Goal: Task Accomplishment & Management: Manage account settings

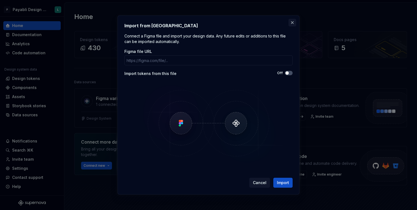
click at [292, 20] on button "button" at bounding box center [293, 23] width 8 height 8
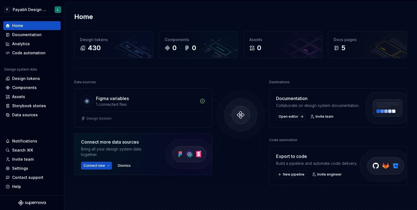
click at [264, 15] on div "Home" at bounding box center [240, 16] width 333 height 9
click at [295, 119] on span "Open editor" at bounding box center [289, 117] width 20 height 4
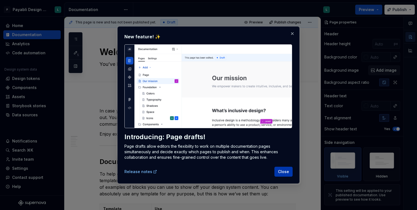
click at [283, 171] on span "Close" at bounding box center [283, 172] width 11 height 6
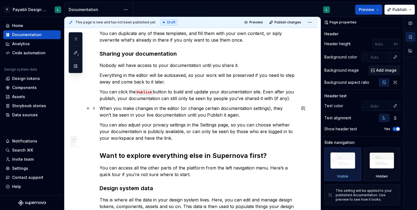
scroll to position [233, 0]
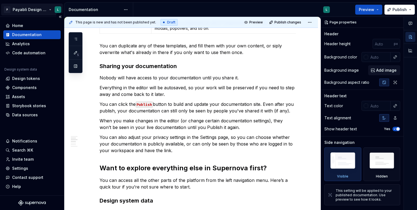
click at [51, 9] on html "P Payabli Design System L Home Documentation Analytics Code automation Design s…" at bounding box center [208, 105] width 417 height 210
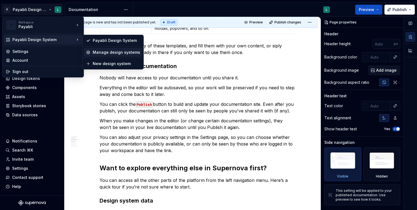
click at [103, 51] on div "Manage design systems" at bounding box center [116, 53] width 47 height 6
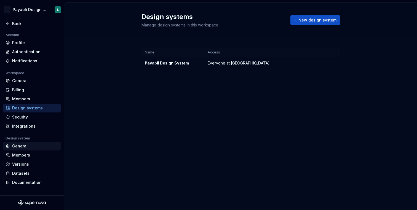
click at [29, 147] on div "General" at bounding box center [35, 147] width 46 height 6
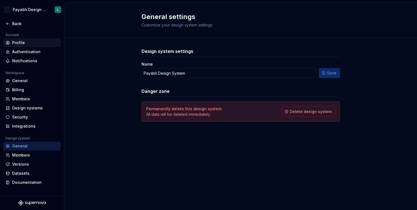
click at [35, 43] on div "Profile" at bounding box center [35, 43] width 46 height 6
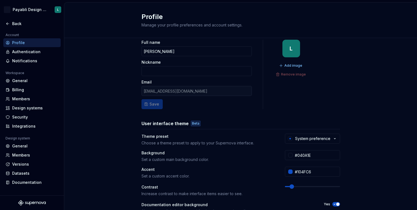
scroll to position [7, 0]
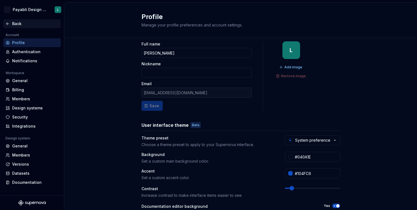
click at [22, 26] on div "Back" at bounding box center [35, 24] width 46 height 6
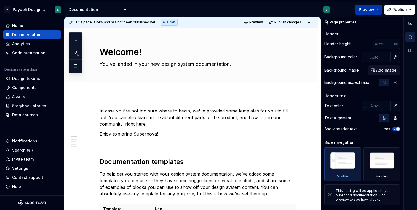
click at [381, 8] on button "Preview" at bounding box center [369, 10] width 27 height 10
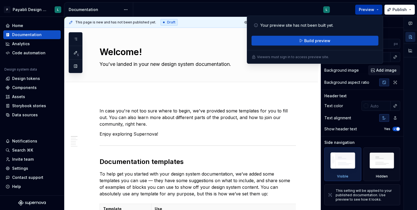
click at [377, 7] on button "Preview" at bounding box center [369, 10] width 27 height 10
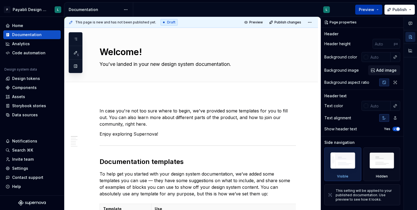
click at [377, 8] on button "Preview" at bounding box center [369, 10] width 27 height 10
click at [340, 7] on div "Preview Publish" at bounding box center [376, 9] width 83 height 14
click at [367, 8] on span "Preview" at bounding box center [366, 10] width 15 height 6
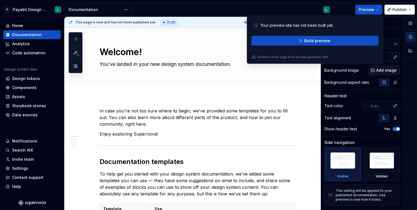
click at [337, 12] on div "Preview Publish" at bounding box center [376, 9] width 83 height 14
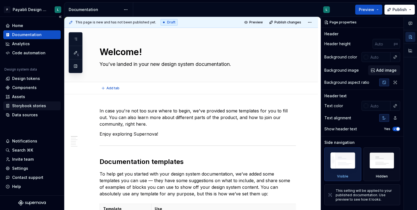
type textarea "*"
click at [37, 22] on div "Home" at bounding box center [31, 25] width 57 height 9
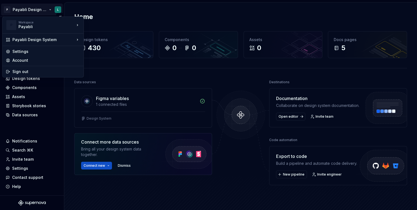
click at [39, 6] on html "P Payabli Design System L Home Documentation Analytics Code automation Design s…" at bounding box center [208, 105] width 417 height 210
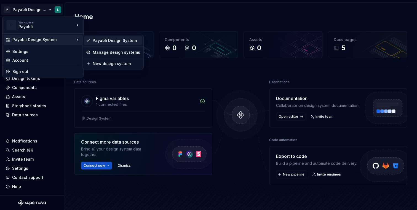
click at [104, 44] on div "Payabli Design System" at bounding box center [113, 40] width 59 height 9
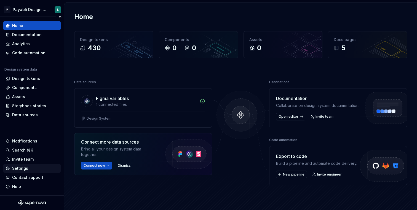
click at [30, 166] on div "Settings" at bounding box center [32, 169] width 53 height 6
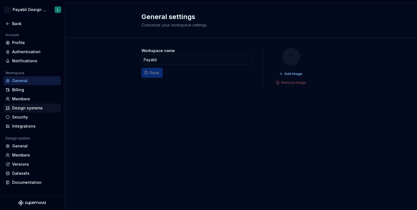
click at [40, 108] on div "Design systems" at bounding box center [35, 108] width 46 height 6
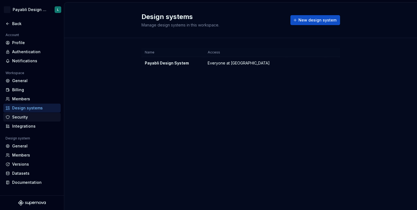
click at [35, 116] on div "Security" at bounding box center [35, 118] width 46 height 6
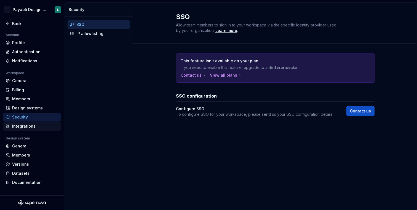
click at [30, 125] on div "Integrations" at bounding box center [35, 127] width 46 height 6
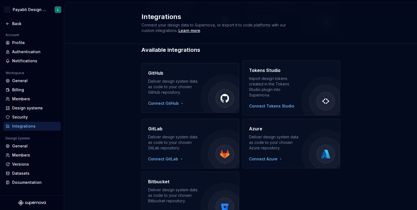
scroll to position [108, 0]
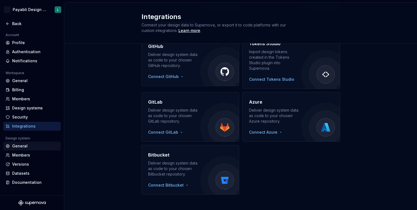
click at [31, 146] on div "General" at bounding box center [35, 147] width 46 height 6
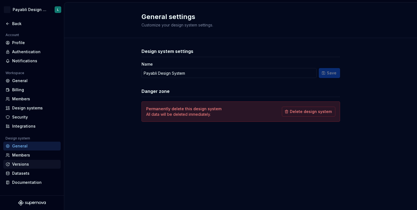
click at [31, 163] on div "Versions" at bounding box center [35, 165] width 46 height 6
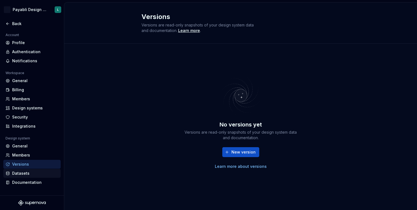
click at [27, 175] on div "Datasets" at bounding box center [35, 174] width 46 height 6
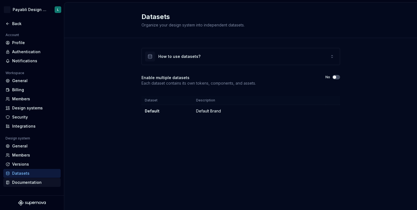
click at [31, 182] on div "Documentation" at bounding box center [35, 183] width 46 height 6
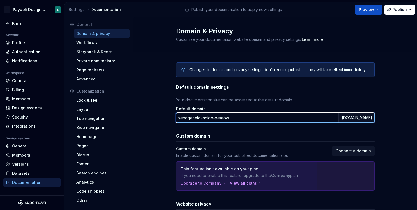
click at [233, 119] on input "xenogeneic-indigo-peafowl" at bounding box center [257, 118] width 163 height 10
drag, startPoint x: 234, startPoint y: 118, endPoint x: 170, endPoint y: 119, distance: 63.8
click at [170, 119] on div "Changes to domain and privacy settings don’t require publish — they will take e…" at bounding box center [275, 152] width 284 height 201
type input "p"
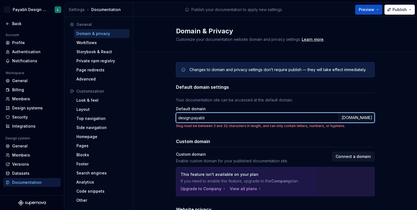
click at [192, 118] on input "design.payabli" at bounding box center [257, 118] width 163 height 10
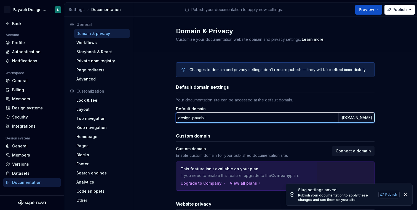
type input "design-payabli"
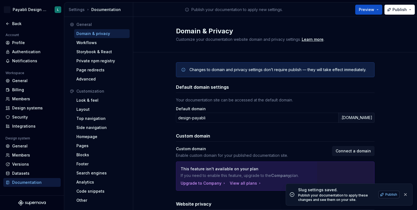
click at [392, 194] on span "Publish" at bounding box center [392, 195] width 12 height 4
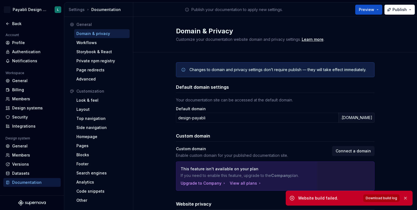
click at [392, 199] on span "Download build log" at bounding box center [381, 198] width 31 height 4
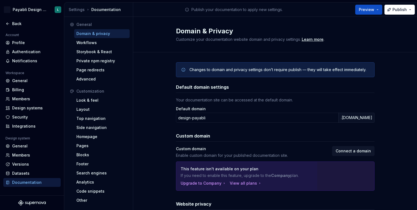
click at [372, 2] on div "Preview Publish" at bounding box center [376, 9] width 83 height 14
click at [372, 8] on span "Preview" at bounding box center [366, 10] width 15 height 6
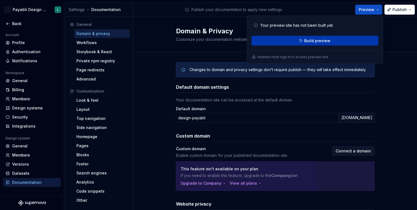
click at [355, 40] on button "Build preview" at bounding box center [315, 41] width 127 height 10
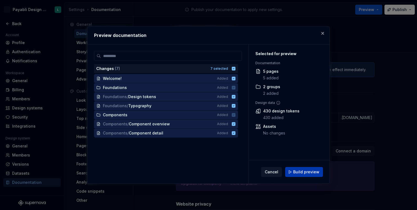
click at [302, 174] on span "Build preview" at bounding box center [306, 172] width 26 height 6
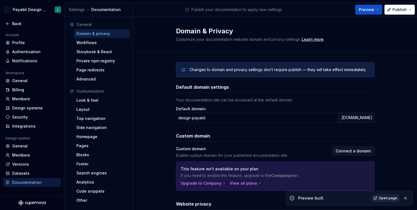
click at [388, 200] on span "Open page" at bounding box center [388, 198] width 18 height 4
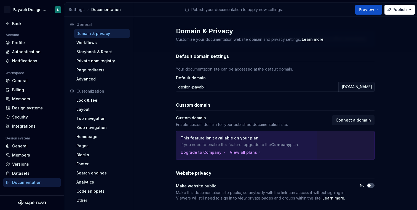
scroll to position [19, 0]
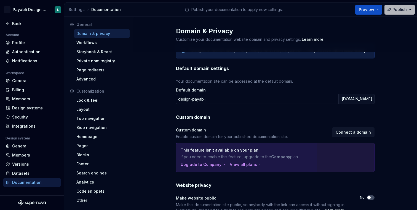
click at [401, 10] on span "Publish" at bounding box center [400, 10] width 14 height 6
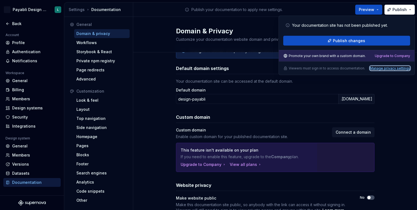
click at [390, 68] on div "Manage privacy settings" at bounding box center [390, 68] width 40 height 4
click at [379, 70] on div "Manage privacy settings" at bounding box center [390, 68] width 40 height 4
click at [285, 98] on input "design-payabli" at bounding box center [257, 99] width 163 height 10
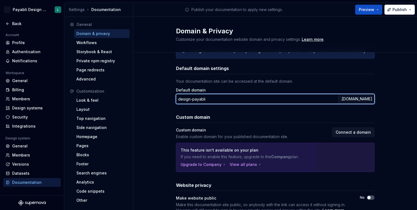
scroll to position [0, 0]
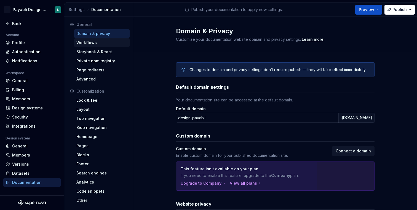
click at [97, 40] on div "Workflows" at bounding box center [101, 43] width 51 height 6
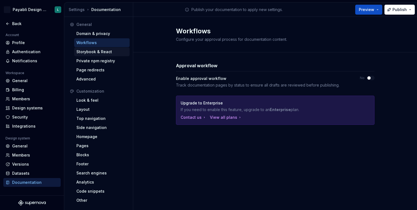
click at [94, 51] on div "Storybook & React" at bounding box center [101, 52] width 51 height 6
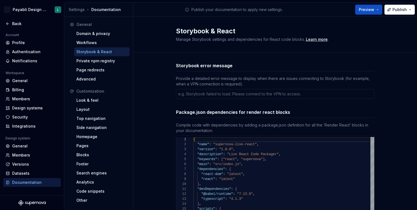
type textarea "*"
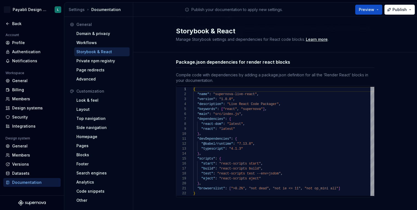
scroll to position [56, 0]
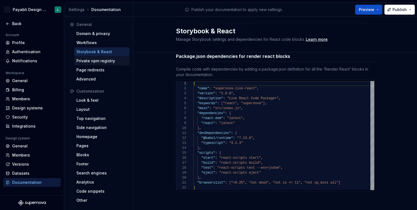
click at [103, 62] on div "Private npm registry" at bounding box center [101, 61] width 51 height 6
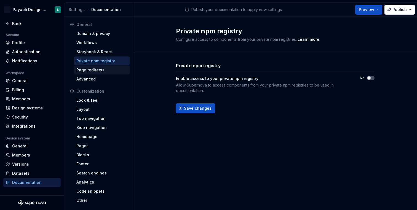
click at [106, 69] on div "Page redirects" at bounding box center [101, 70] width 51 height 6
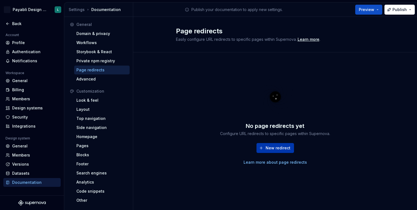
click at [279, 148] on span "New redirect" at bounding box center [278, 148] width 25 height 6
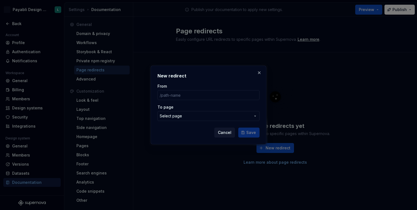
click at [230, 117] on span "Select page" at bounding box center [205, 116] width 91 height 6
click at [262, 73] on div "New redirect From To page Select page Cancel Save" at bounding box center [208, 105] width 417 height 210
click at [260, 73] on button "button" at bounding box center [260, 73] width 8 height 8
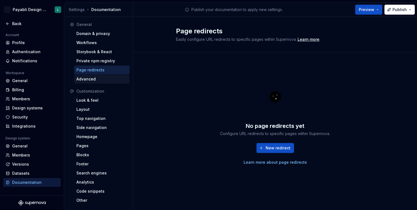
click at [109, 79] on div "Advanced" at bounding box center [101, 79] width 51 height 6
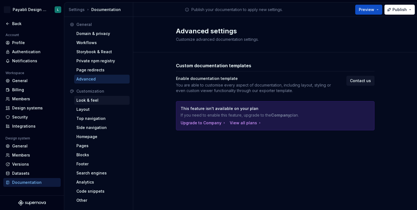
click at [99, 100] on div "Look & feel" at bounding box center [101, 101] width 51 height 6
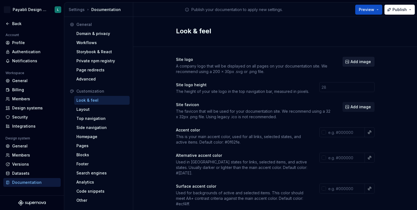
click at [361, 63] on span "Add image" at bounding box center [361, 62] width 20 height 6
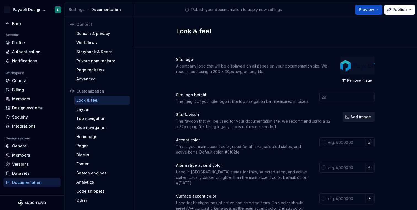
click at [357, 117] on span "Add image" at bounding box center [361, 117] width 20 height 6
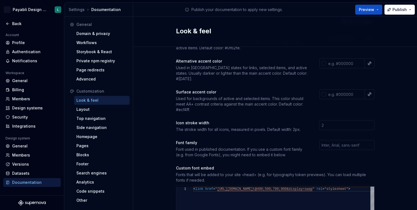
scroll to position [115, 0]
click at [332, 140] on input "text" at bounding box center [347, 145] width 55 height 10
click at [325, 140] on input "poppins" at bounding box center [347, 145] width 55 height 10
type input "Poppins"
click at [328, 150] on div "Font family Font used in published documentation. If you use a custom font fami…" at bounding box center [275, 149] width 199 height 18
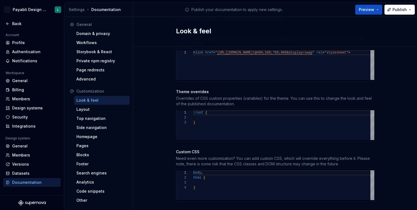
scroll to position [255, 0]
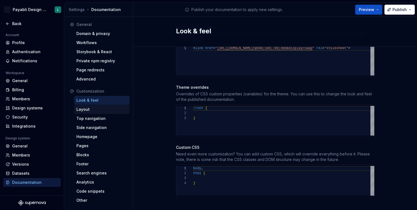
click at [89, 111] on div "Layout" at bounding box center [101, 110] width 51 height 6
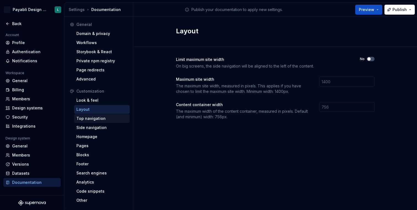
click at [109, 118] on div "Top navigation" at bounding box center [101, 119] width 51 height 6
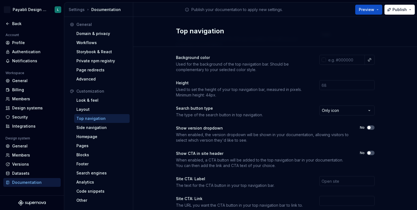
scroll to position [35, 0]
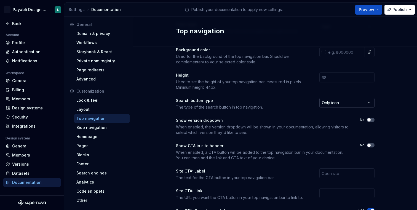
click at [344, 102] on html "P Payabli Design System L Back Account Profile Authentication Notifications Wor…" at bounding box center [208, 105] width 417 height 210
click at [307, 101] on html "P Payabli Design System L Back Account Profile Authentication Notifications Wor…" at bounding box center [208, 105] width 417 height 210
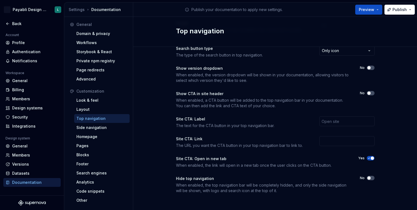
scroll to position [89, 0]
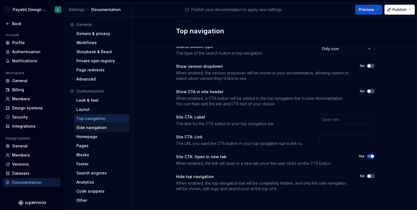
click at [96, 127] on div "Side navigation" at bounding box center [101, 128] width 51 height 6
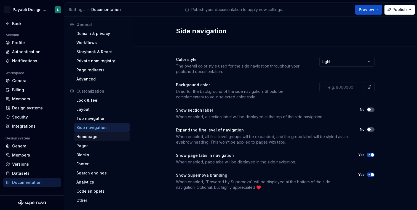
click at [107, 134] on div "Homepage" at bounding box center [101, 137] width 51 height 6
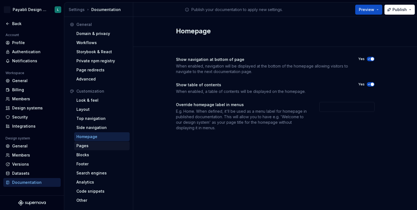
click at [92, 146] on div "Pages" at bounding box center [101, 146] width 51 height 6
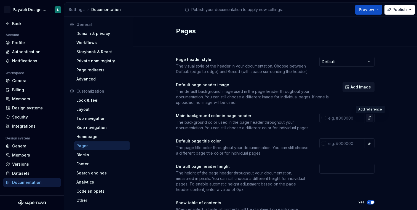
click at [370, 119] on button "button" at bounding box center [370, 118] width 8 height 8
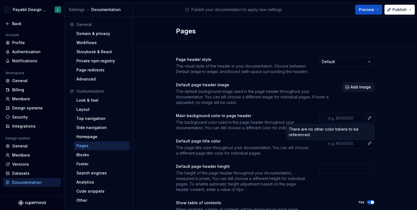
click at [385, 116] on html "P Payabli Design System L Back Account Profile Authentication Notifications Wor…" at bounding box center [208, 105] width 417 height 210
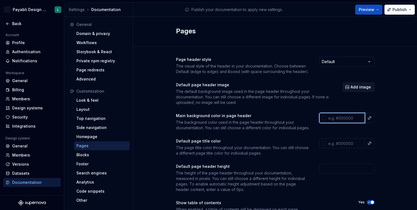
click at [342, 117] on input "text" at bounding box center [345, 118] width 39 height 10
click at [385, 126] on div "Page header style The visual style of the header in your documentation. Choose …" at bounding box center [275, 173] width 284 height 252
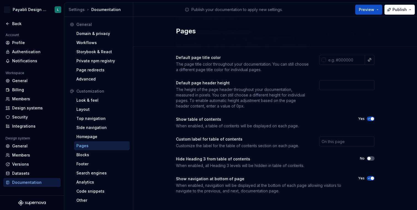
scroll to position [91, 0]
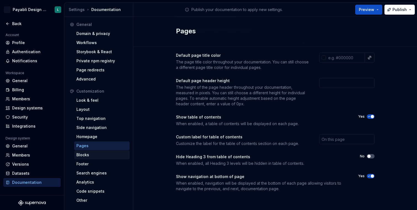
click at [99, 156] on div "Blocks" at bounding box center [101, 155] width 51 height 6
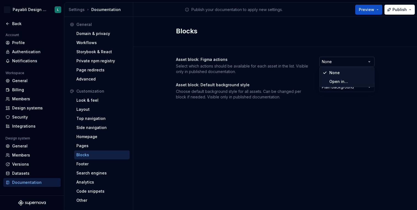
click at [333, 60] on html "P Payabli Design System L Back Account Profile Authentication Notifications Wor…" at bounding box center [208, 105] width 417 height 210
click at [331, 86] on html "P Payabli Design System L Back Account Profile Authentication Notifications Wor…" at bounding box center [208, 105] width 417 height 210
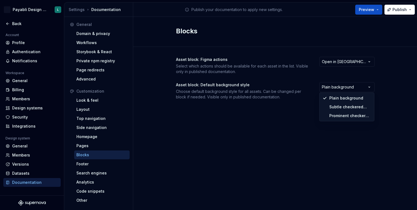
click at [102, 166] on html "P Payabli Design System L Back Account Profile Authentication Notifications Wor…" at bounding box center [208, 105] width 417 height 210
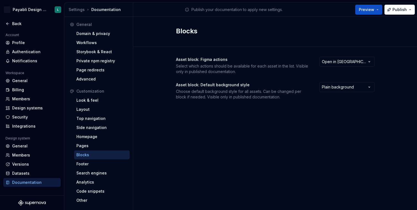
click at [102, 166] on div "Footer" at bounding box center [101, 164] width 51 height 6
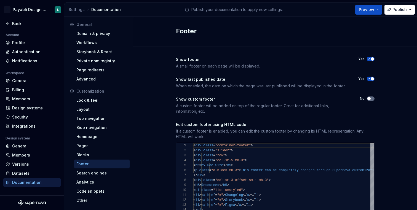
click at [371, 99] on icon "button" at bounding box center [369, 98] width 4 height 3
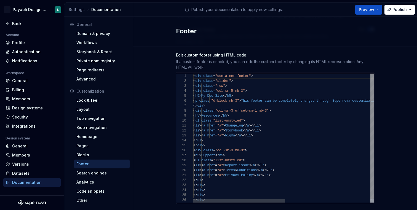
scroll to position [78, 0]
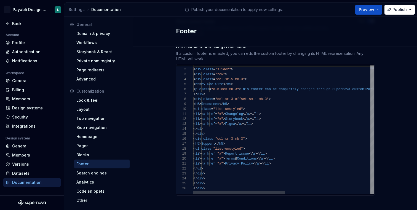
type textarea "**********"
click at [274, 165] on div "< div class = "container-footer" > < div class = "slider" > < div class = "row"…" at bounding box center [367, 128] width 349 height 132
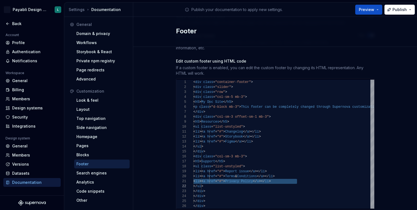
scroll to position [48, 0]
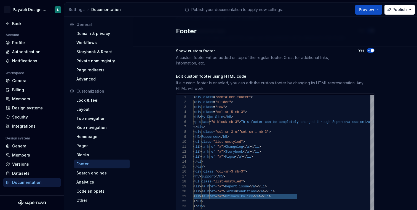
click at [372, 52] on span "button" at bounding box center [372, 50] width 3 height 3
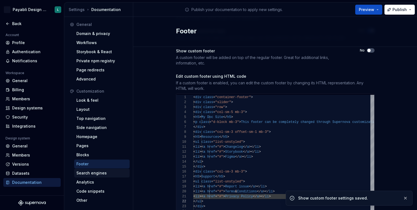
click at [100, 172] on div "Search engines" at bounding box center [101, 174] width 51 height 6
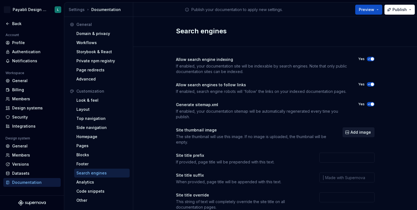
click at [365, 130] on span "Add image" at bounding box center [361, 133] width 20 height 6
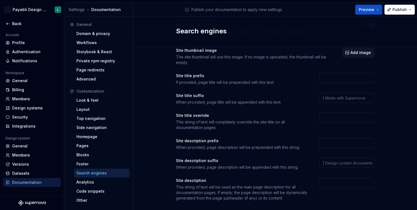
scroll to position [89, 0]
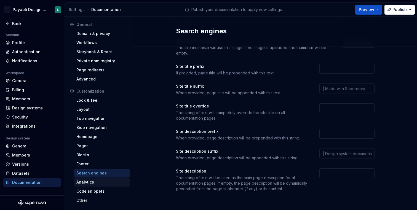
click at [103, 180] on div "Analytics" at bounding box center [101, 183] width 51 height 6
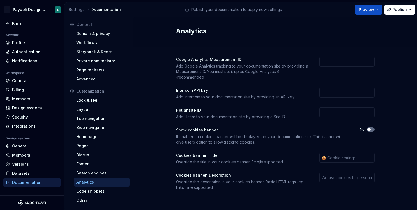
click at [371, 131] on button "No" at bounding box center [371, 130] width 8 height 4
click at [379, 10] on button "Preview" at bounding box center [369, 10] width 27 height 10
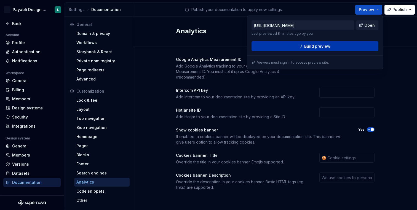
click at [349, 46] on button "Build preview" at bounding box center [315, 46] width 127 height 10
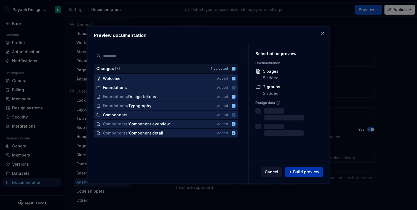
click at [299, 173] on span "Build preview" at bounding box center [306, 172] width 26 height 6
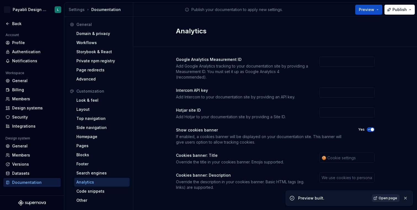
click at [385, 200] on span "Open page" at bounding box center [388, 198] width 18 height 4
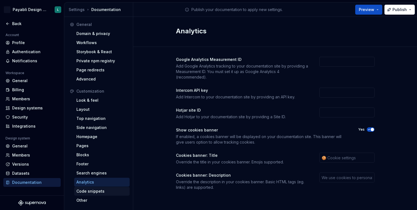
click at [100, 193] on div "Code snippets" at bounding box center [101, 192] width 51 height 6
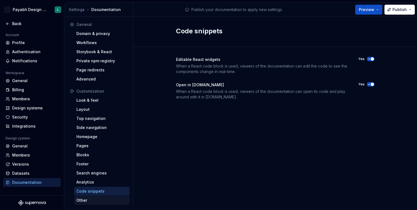
click at [91, 202] on div "Other" at bounding box center [101, 201] width 51 height 6
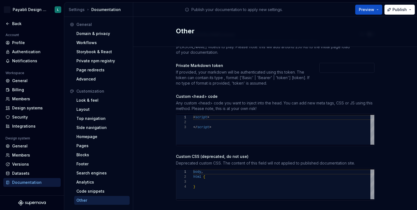
scroll to position [28, 0]
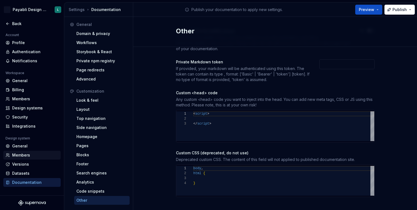
click at [39, 154] on div "Members" at bounding box center [35, 156] width 46 height 6
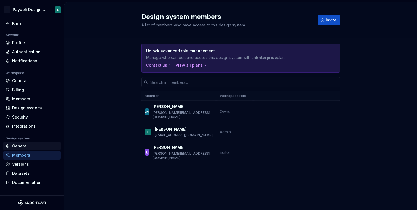
click at [46, 144] on div "General" at bounding box center [35, 147] width 46 height 6
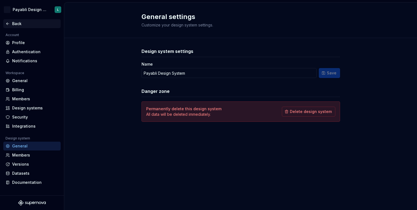
click at [23, 24] on div "Back" at bounding box center [35, 24] width 46 height 6
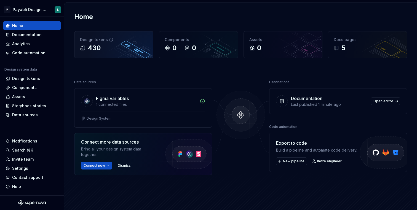
click at [130, 47] on div "430" at bounding box center [114, 48] width 68 height 9
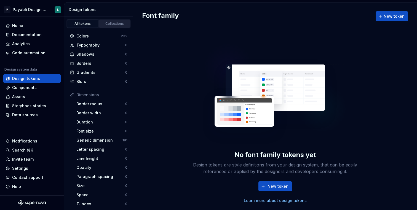
click at [111, 24] on div "Collections" at bounding box center [115, 24] width 28 height 4
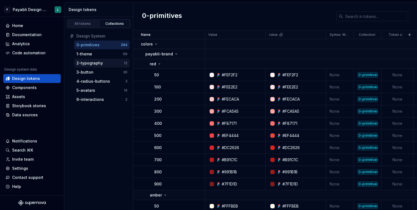
click at [94, 60] on div "2-typography" at bounding box center [89, 63] width 26 height 6
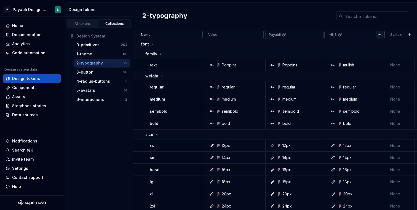
click at [381, 34] on html "P Payabli Design System L Home Documentation Analytics Code automation Design s…" at bounding box center [208, 105] width 417 height 210
click at [357, 33] on html "P Payabli Design System L Home Documentation Analytics Code automation Design s…" at bounding box center [208, 105] width 417 height 210
click at [352, 34] on div "HNB" at bounding box center [357, 35] width 54 height 4
click at [255, 89] on div "regular" at bounding box center [237, 87] width 57 height 6
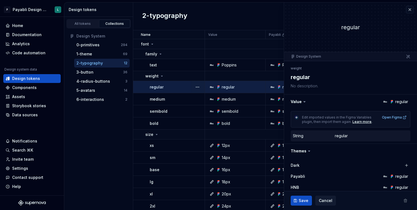
click at [222, 19] on div "2-typography" at bounding box center [275, 16] width 284 height 28
click at [410, 9] on button "button" at bounding box center [410, 10] width 8 height 8
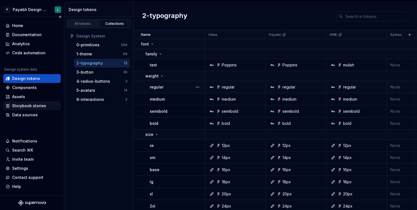
click at [40, 106] on div "Storybook stories" at bounding box center [29, 106] width 34 height 6
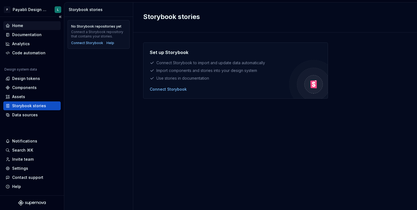
click at [23, 25] on div "Home" at bounding box center [17, 26] width 11 height 6
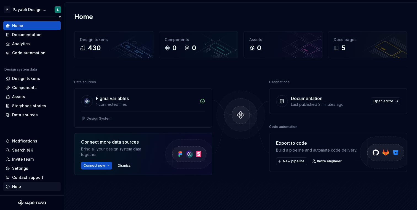
click at [24, 187] on div "Help" at bounding box center [32, 187] width 53 height 6
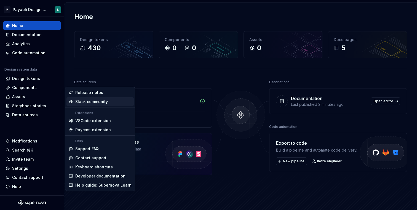
click at [107, 102] on div "Slack community" at bounding box center [91, 102] width 33 height 6
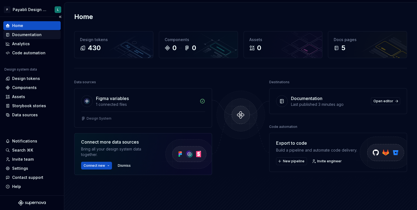
click at [26, 38] on div "Documentation" at bounding box center [31, 34] width 57 height 9
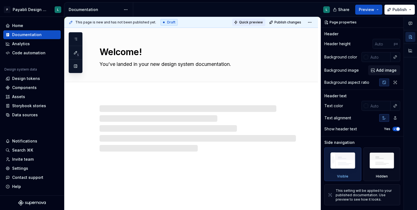
click at [255, 23] on span "Quick preview" at bounding box center [251, 22] width 24 height 4
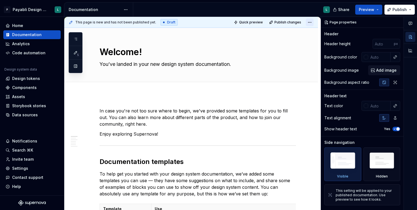
click at [312, 23] on html "P Payabli Design System L Home Documentation Analytics Code automation Design s…" at bounding box center [208, 105] width 417 height 210
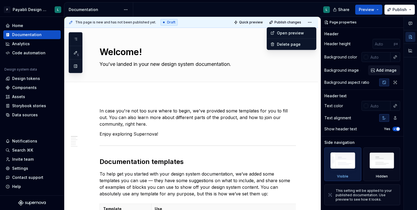
click at [214, 20] on html "P Payabli Design System L Home Documentation Analytics Code automation Design s…" at bounding box center [208, 105] width 417 height 210
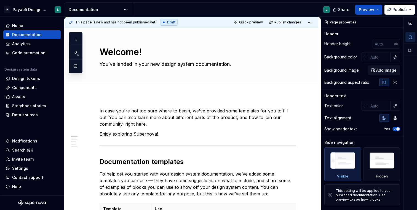
click at [168, 22] on span "Draft" at bounding box center [171, 22] width 8 height 4
click at [382, 160] on img at bounding box center [382, 162] width 32 height 24
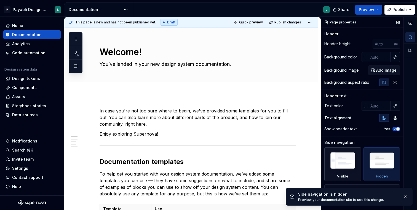
click at [352, 162] on img at bounding box center [343, 162] width 32 height 24
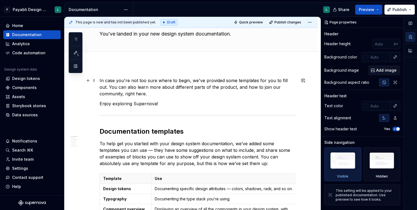
scroll to position [30, 0]
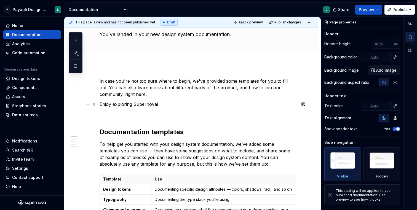
click at [163, 105] on p "Enjoy exploring Supernova!" at bounding box center [198, 104] width 197 height 7
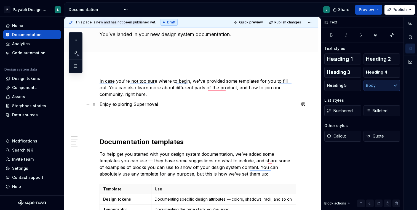
click at [146, 106] on p "Enjoy exploring Supernova!" at bounding box center [198, 104] width 197 height 7
click at [105, 116] on p "To enrich screen reader interactions, please activate Accessibility in Grammarl…" at bounding box center [198, 114] width 197 height 7
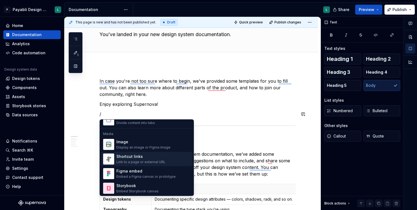
scroll to position [233, 0]
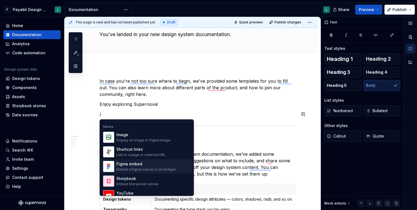
click at [136, 163] on div "Figma embed" at bounding box center [145, 164] width 59 height 6
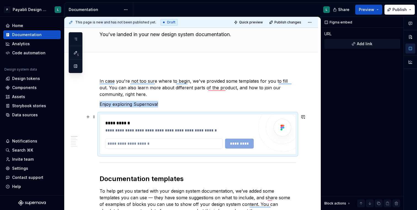
type textarea "*"
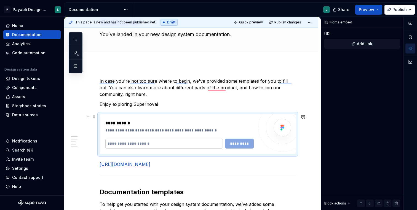
click at [155, 144] on input "To enrich screen reader interactions, please activate Accessibility in Grammarl…" at bounding box center [164, 144] width 118 height 10
paste input "**********"
type input "**********"
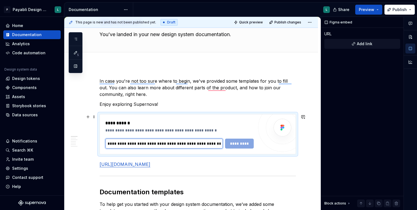
scroll to position [0, 114]
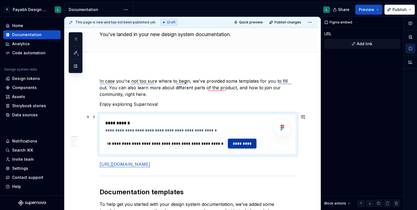
click at [245, 143] on span "*********" at bounding box center [243, 144] width 22 height 6
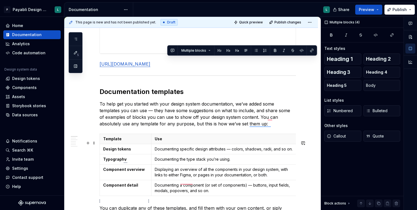
scroll to position [221, 0]
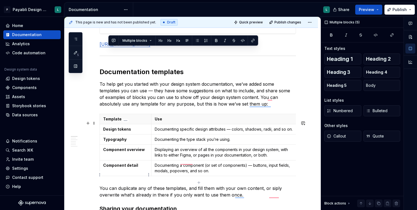
drag, startPoint x: 179, startPoint y: 199, endPoint x: 108, endPoint y: 171, distance: 77.1
click at [108, 171] on div "**********" at bounding box center [198, 210] width 197 height 646
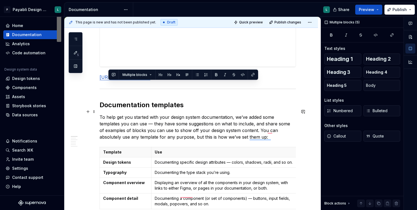
scroll to position [182, 0]
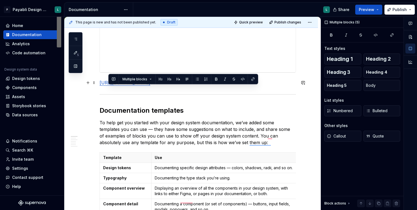
click at [209, 86] on p "[URL][DOMAIN_NAME]" at bounding box center [198, 82] width 197 height 7
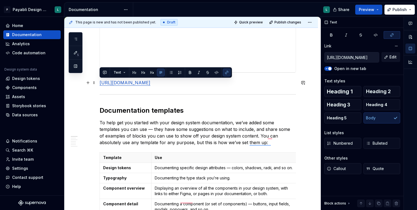
drag, startPoint x: 175, startPoint y: 93, endPoint x: 98, endPoint y: 83, distance: 77.4
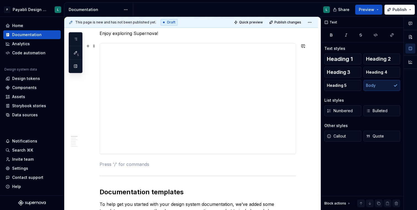
scroll to position [98, 0]
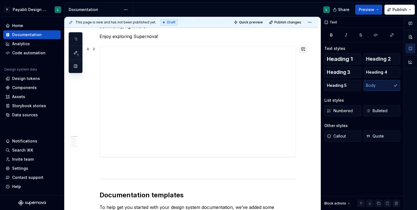
click at [307, 51] on button "button" at bounding box center [303, 49] width 8 height 8
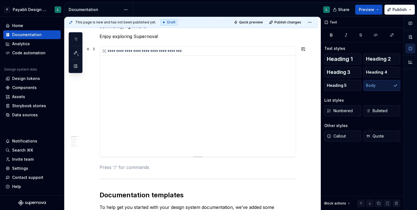
scroll to position [0, 0]
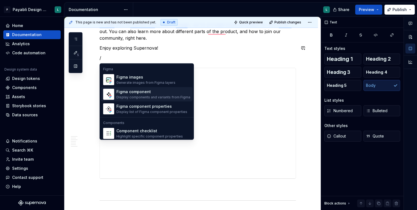
click at [156, 92] on div "Figma component" at bounding box center [153, 92] width 74 height 6
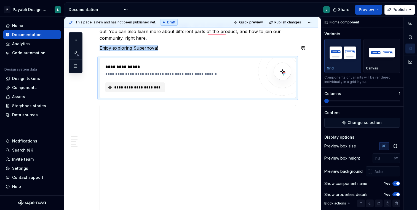
type textarea "*"
click at [156, 89] on span "**********" at bounding box center [137, 88] width 48 height 6
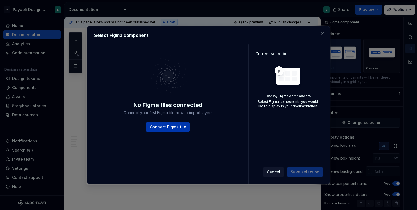
click at [182, 125] on span "Connect Figma file" at bounding box center [168, 127] width 36 height 6
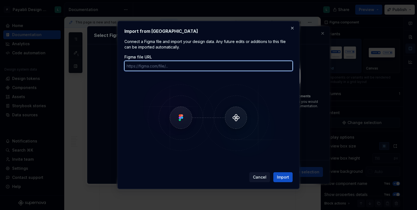
paste input "[URL][DOMAIN_NAME]"
type input "[URL][DOMAIN_NAME]"
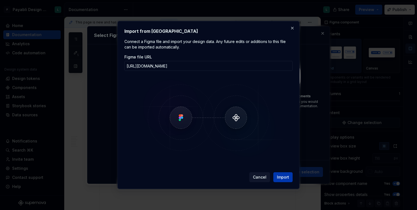
click at [283, 179] on span "Import" at bounding box center [283, 178] width 12 height 6
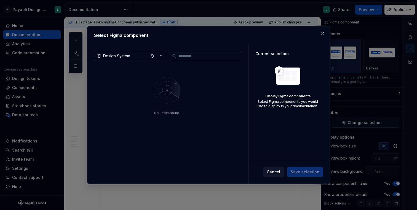
type textarea "*"
click at [163, 56] on icon "button" at bounding box center [161, 56] width 6 height 6
click at [163, 56] on div "Select Figma component Design System No items found. Current selection Display …" at bounding box center [208, 105] width 417 height 210
click at [193, 55] on input "search" at bounding box center [209, 56] width 65 height 6
click at [165, 89] on img at bounding box center [167, 90] width 72 height 39
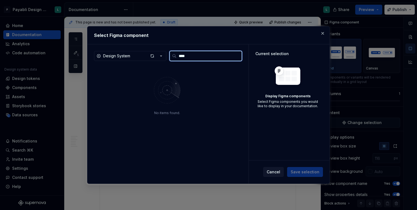
drag, startPoint x: 193, startPoint y: 60, endPoint x: 176, endPoint y: 53, distance: 18.3
click at [176, 53] on label "****" at bounding box center [206, 56] width 72 height 10
type input "******"
click at [238, 56] on input "******" at bounding box center [209, 56] width 65 height 6
click at [237, 58] on input "******" at bounding box center [209, 56] width 65 height 6
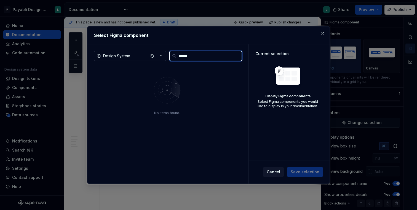
drag, startPoint x: 213, startPoint y: 57, endPoint x: 161, endPoint y: 53, distance: 52.9
click at [161, 55] on div "Design System ******" at bounding box center [168, 56] width 148 height 10
click at [154, 57] on div "button" at bounding box center [153, 56] width 8 height 8
click at [275, 173] on span "Cancel" at bounding box center [274, 172] width 14 height 6
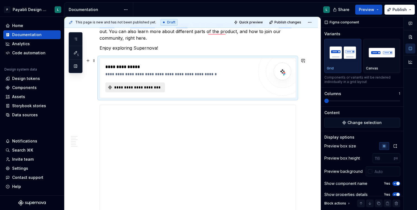
click at [155, 88] on span "**********" at bounding box center [137, 88] width 48 height 6
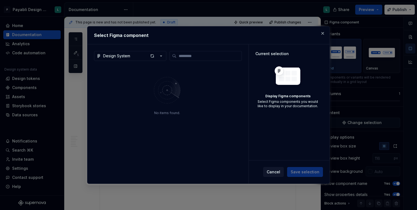
type textarea "*"
drag, startPoint x: 191, startPoint y: 58, endPoint x: 172, endPoint y: 57, distance: 18.8
click at [172, 57] on label "***" at bounding box center [206, 56] width 72 height 10
click at [179, 56] on input "******" at bounding box center [209, 56] width 65 height 6
click at [186, 56] on input "********" at bounding box center [209, 56] width 65 height 6
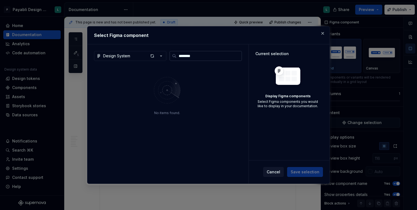
type input "********"
click at [176, 112] on div "No items found." at bounding box center [167, 113] width 26 height 4
click at [152, 55] on div "button" at bounding box center [153, 56] width 8 height 8
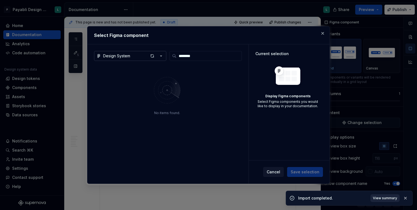
click at [388, 198] on span "View summary" at bounding box center [385, 198] width 24 height 4
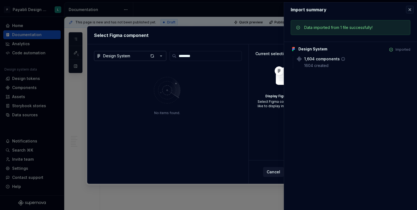
click at [334, 65] on div "1604 created" at bounding box center [357, 66] width 106 height 6
click at [342, 59] on icon at bounding box center [343, 59] width 4 height 4
click at [201, 104] on img at bounding box center [167, 90] width 72 height 39
click at [409, 11] on button "button" at bounding box center [410, 10] width 8 height 8
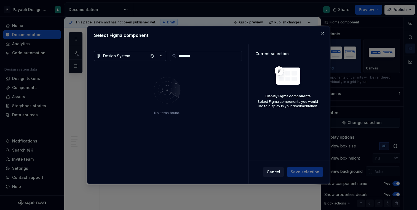
click at [281, 74] on img at bounding box center [288, 75] width 44 height 31
click at [322, 34] on button "button" at bounding box center [323, 34] width 8 height 8
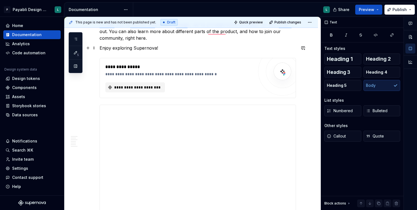
click at [174, 48] on p "Enjoy exploring Supernova!" at bounding box center [198, 48] width 197 height 7
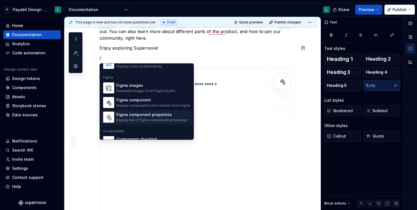
scroll to position [511, 0]
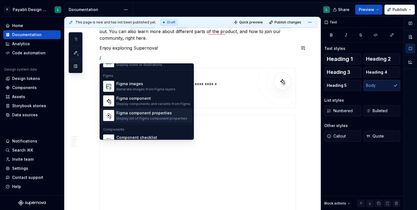
click at [150, 113] on div "Figma component properties" at bounding box center [151, 114] width 71 height 6
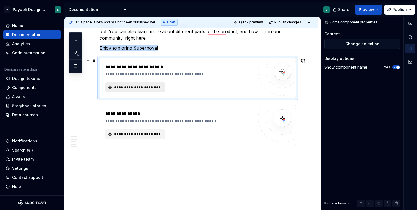
click at [155, 87] on span "**********" at bounding box center [137, 88] width 48 height 6
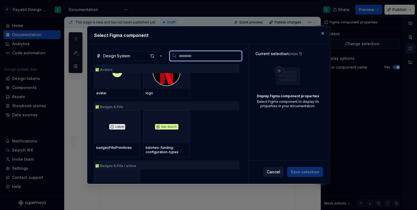
scroll to position [372, 0]
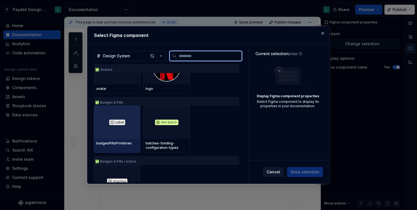
click at [129, 123] on div at bounding box center [117, 122] width 46 height 33
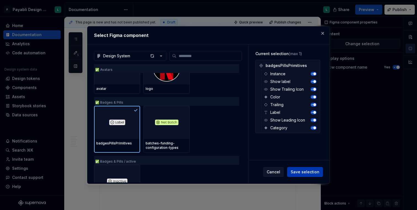
click at [296, 171] on span "Save selection" at bounding box center [305, 172] width 29 height 6
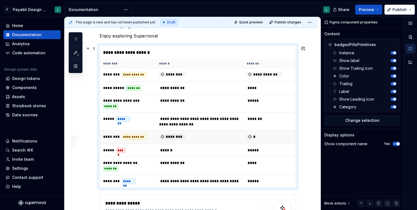
scroll to position [87, 0]
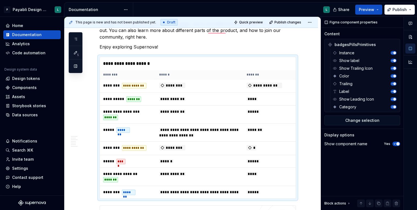
type textarea "*"
click at [168, 70] on div "**********" at bounding box center [199, 63] width 199 height 13
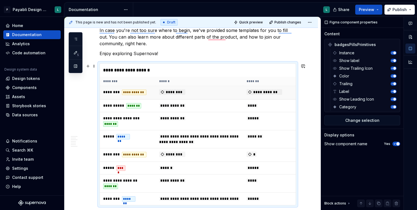
scroll to position [73, 0]
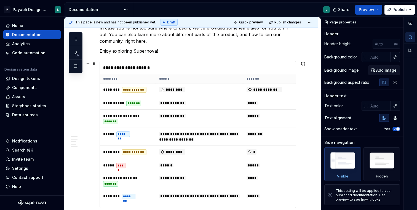
scroll to position [83, 0]
click at [143, 65] on div "**********" at bounding box center [199, 68] width 199 height 13
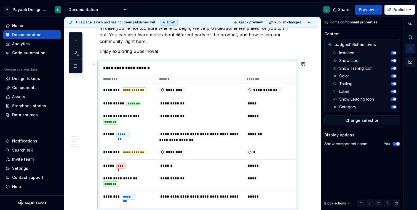
drag, startPoint x: 186, startPoint y: 65, endPoint x: 410, endPoint y: 62, distance: 223.9
click at [180, 67] on div "**********" at bounding box center [199, 68] width 199 height 13
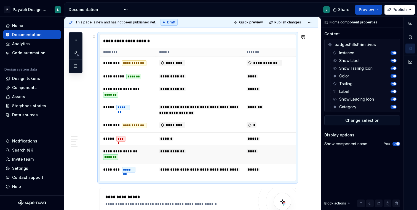
scroll to position [0, 0]
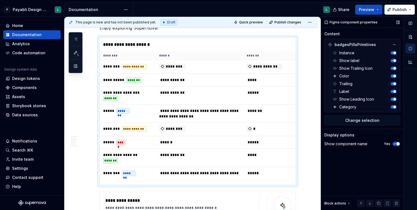
click at [394, 53] on span "button" at bounding box center [395, 53] width 3 height 3
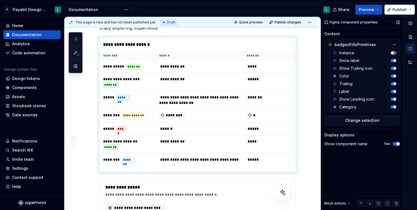
click at [394, 53] on span "button" at bounding box center [392, 53] width 3 height 3
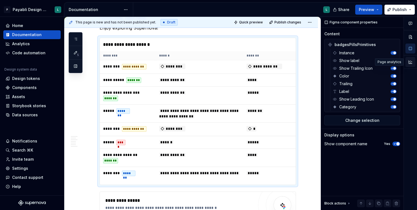
click at [412, 59] on button "button" at bounding box center [411, 62] width 10 height 10
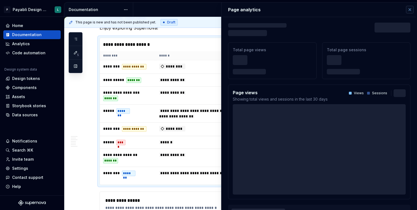
click at [410, 9] on button "button" at bounding box center [410, 10] width 8 height 8
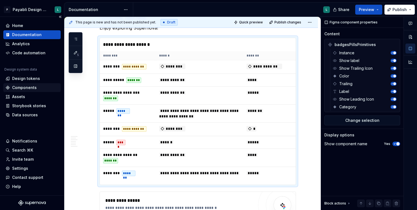
click at [27, 86] on div "Components" at bounding box center [24, 88] width 25 height 6
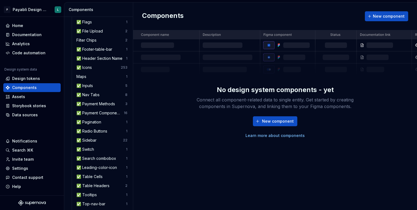
scroll to position [347, 0]
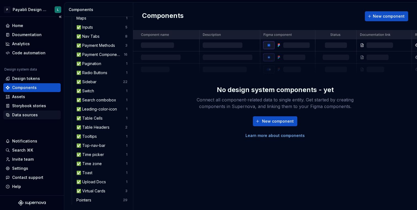
click at [25, 115] on div "Data sources" at bounding box center [25, 115] width 26 height 6
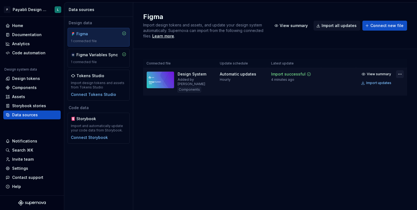
click at [400, 74] on html "P Payabli Design System L Home Documentation Analytics Code automation Design s…" at bounding box center [208, 105] width 417 height 210
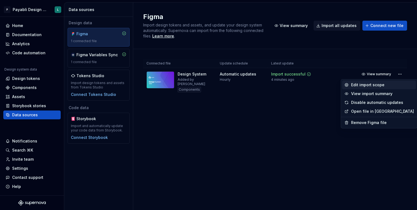
click at [385, 84] on div "Edit import scope" at bounding box center [382, 85] width 63 height 6
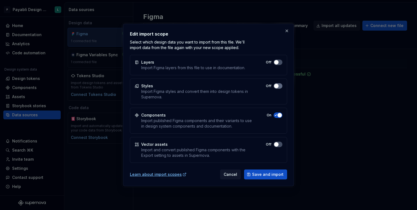
click at [279, 87] on button "Off" at bounding box center [278, 86] width 9 height 6
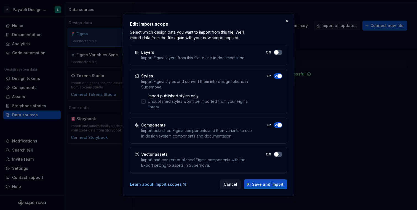
click at [277, 76] on icon "button" at bounding box center [276, 76] width 2 height 1
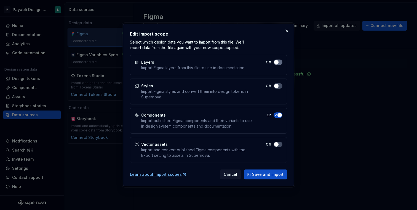
click at [279, 61] on button "Off" at bounding box center [278, 63] width 9 height 6
click at [279, 62] on span "button" at bounding box center [280, 62] width 4 height 4
click at [231, 174] on span "Cancel" at bounding box center [231, 175] width 14 height 6
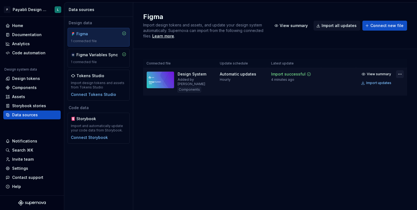
click at [398, 76] on html "P Payabli Design System L Home Documentation Analytics Code automation Design s…" at bounding box center [208, 105] width 417 height 210
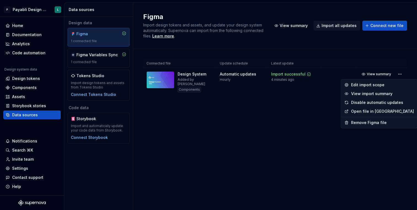
click at [278, 99] on html "P Payabli Design System L Home Documentation Analytics Code automation Design s…" at bounding box center [208, 105] width 417 height 210
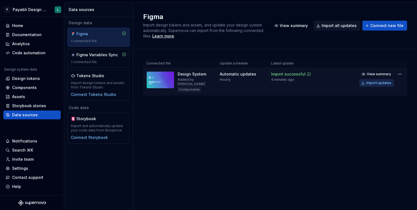
click at [377, 82] on div "Import updates" at bounding box center [379, 83] width 25 height 4
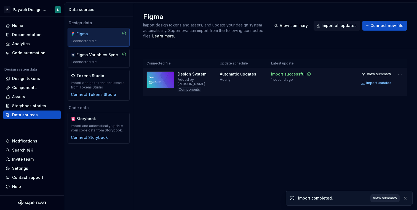
click at [381, 198] on span "View summary" at bounding box center [385, 198] width 24 height 4
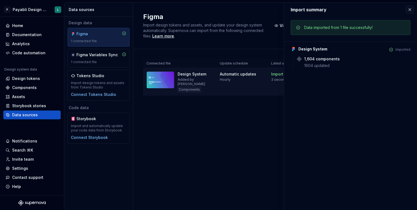
click at [232, 102] on div "Connected file Update schedule Latest update Design System Added by Lau Compone…" at bounding box center [275, 83] width 264 height 68
click at [28, 28] on div "Home" at bounding box center [32, 26] width 53 height 6
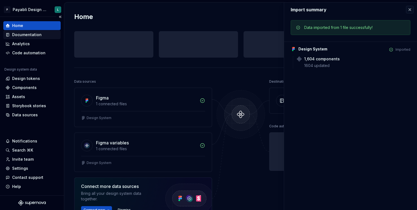
click at [31, 39] on div "Documentation" at bounding box center [31, 34] width 57 height 9
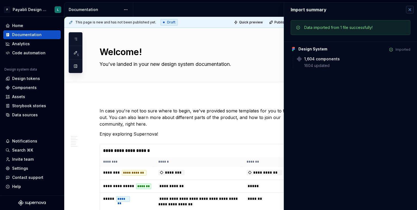
click at [409, 10] on button "button" at bounding box center [410, 10] width 8 height 8
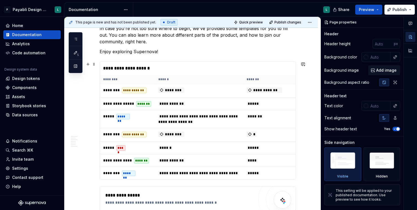
scroll to position [89, 0]
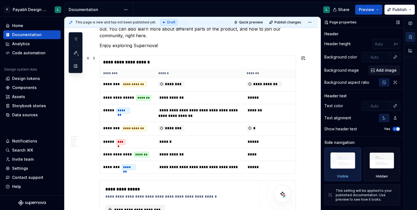
click at [264, 114] on td "*******" at bounding box center [270, 113] width 55 height 18
click at [105, 60] on div "**********" at bounding box center [199, 62] width 199 height 13
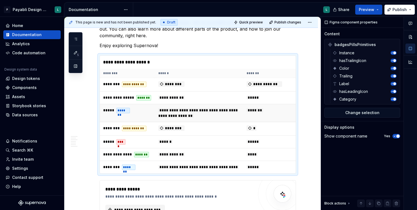
click at [330, 65] on div "Instance hasTrailingIcon Color Trailing Label hasLeadingIcon Category" at bounding box center [363, 76] width 67 height 54
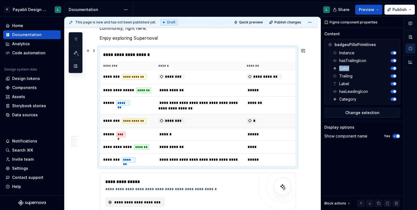
scroll to position [95, 0]
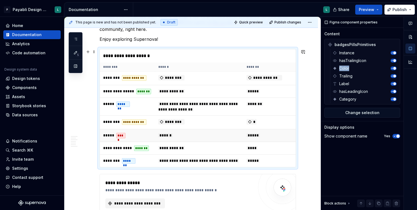
click at [217, 132] on td "******" at bounding box center [199, 135] width 88 height 13
click at [395, 76] on span "button" at bounding box center [395, 76] width 3 height 3
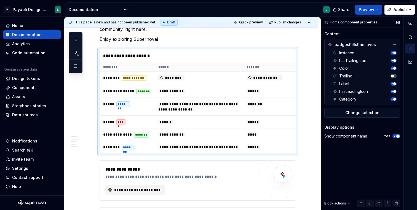
click at [394, 54] on span "button" at bounding box center [395, 53] width 3 height 3
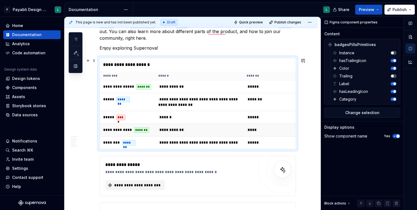
scroll to position [81, 0]
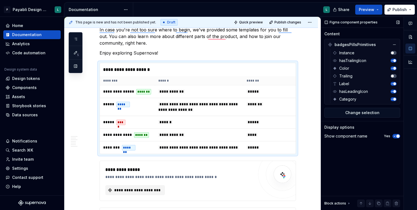
click at [395, 99] on span "button" at bounding box center [395, 99] width 3 height 3
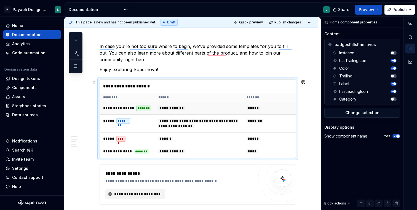
scroll to position [64, 0]
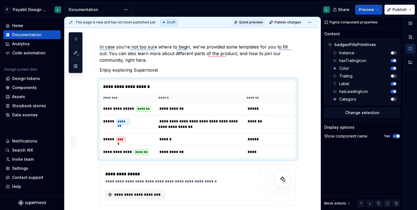
click at [256, 24] on span "Quick preview" at bounding box center [251, 22] width 24 height 4
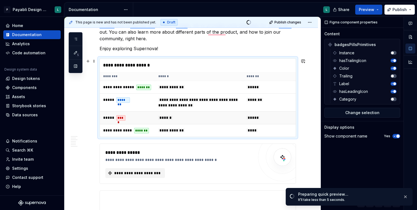
scroll to position [98, 0]
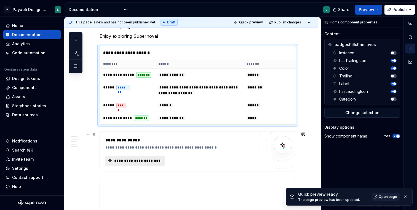
click at [142, 160] on span "**********" at bounding box center [137, 161] width 48 height 6
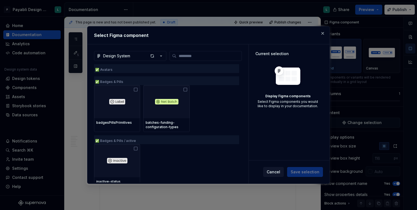
scroll to position [394, 0]
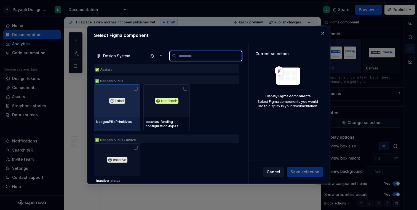
click at [111, 99] on img at bounding box center [117, 101] width 16 height 6
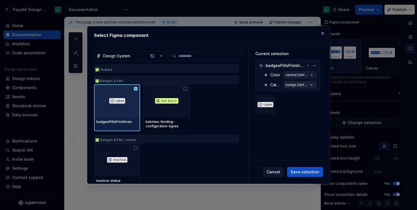
click at [315, 84] on icon "button" at bounding box center [312, 85] width 6 height 6
click at [312, 85] on icon "button" at bounding box center [312, 85] width 6 height 6
click at [306, 171] on span "Save selection" at bounding box center [305, 172] width 29 height 6
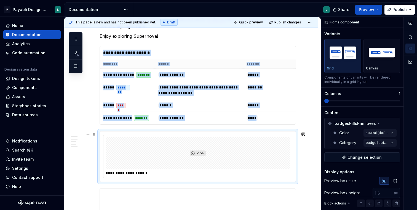
click at [200, 154] on img "To enrich screen reader interactions, please activate Accessibility in Grammarl…" at bounding box center [198, 154] width 16 height 28
click at [263, 23] on span "Quick preview" at bounding box center [251, 22] width 24 height 4
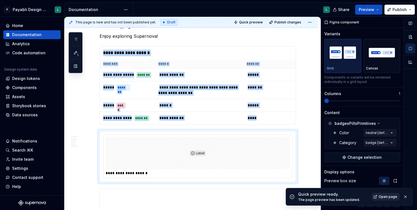
click at [380, 199] on link "Open page" at bounding box center [386, 197] width 28 height 8
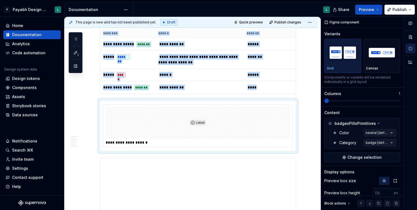
scroll to position [131, 0]
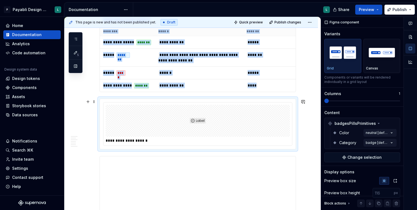
click at [159, 128] on div "To enrich screen reader interactions, please activate Accessibility in Grammarl…" at bounding box center [198, 121] width 184 height 32
type textarea "*"
click at [185, 124] on div "To enrich screen reader interactions, please activate Accessibility in Grammarl…" at bounding box center [198, 121] width 184 height 32
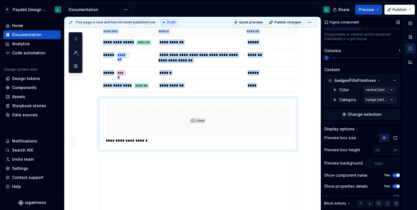
scroll to position [52, 0]
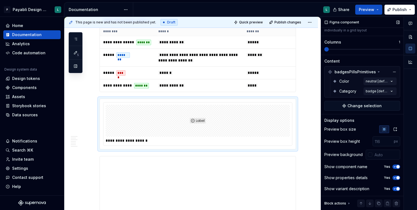
click at [349, 203] on icon at bounding box center [349, 203] width 4 height 4
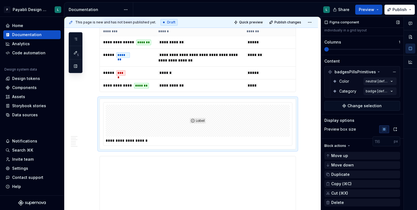
click at [363, 131] on div "Preview box size" at bounding box center [363, 130] width 76 height 8
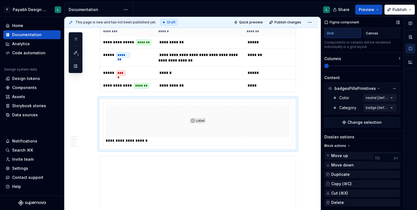
scroll to position [22, 0]
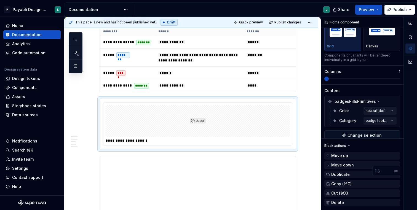
click at [348, 145] on icon at bounding box center [349, 146] width 4 height 4
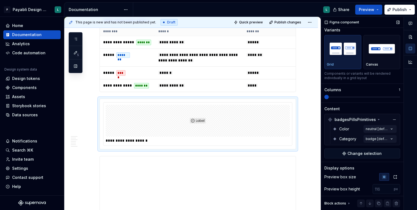
scroll to position [0, 0]
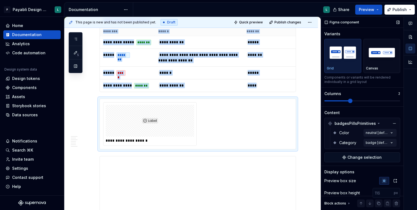
click at [351, 99] on span at bounding box center [350, 101] width 4 height 4
click at [396, 100] on span at bounding box center [398, 101] width 4 height 4
click at [382, 57] on img "button" at bounding box center [382, 53] width 32 height 20
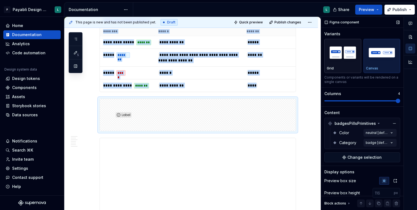
click at [346, 59] on img "button" at bounding box center [343, 53] width 32 height 20
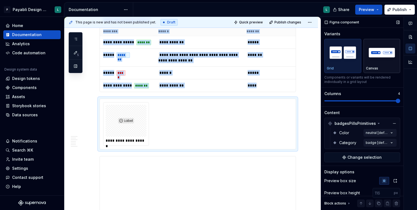
click at [377, 57] on img "button" at bounding box center [382, 53] width 32 height 20
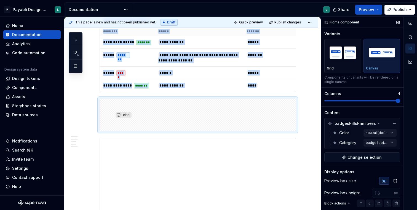
scroll to position [8, 0]
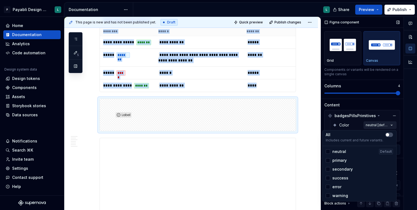
click at [382, 125] on div "Comments Open comments No comments yet Select ‘Comment’ from the block context …" at bounding box center [369, 114] width 96 height 194
click at [330, 152] on div at bounding box center [328, 152] width 4 height 4
click at [329, 160] on div at bounding box center [328, 160] width 4 height 4
click at [329, 170] on div at bounding box center [328, 169] width 4 height 4
click at [330, 178] on div at bounding box center [328, 178] width 4 height 4
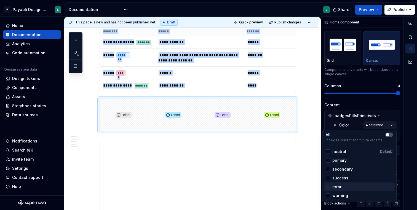
click at [330, 187] on div at bounding box center [328, 187] width 4 height 4
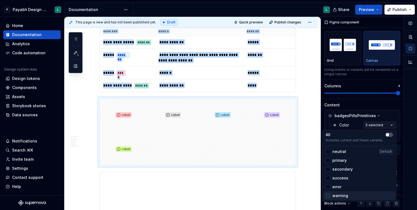
click at [329, 195] on div at bounding box center [328, 196] width 4 height 4
click at [357, 124] on div "Comments Open comments No comments yet Select ‘Comment’ from the block context …" at bounding box center [369, 114] width 96 height 194
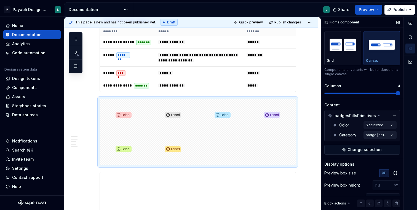
click at [373, 136] on div "Comments Open comments No comments yet Select ‘Comment’ from the block context …" at bounding box center [369, 114] width 96 height 194
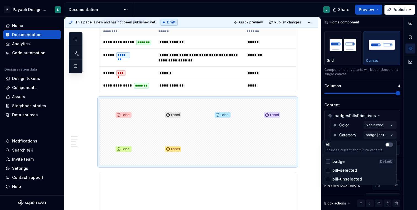
click at [329, 161] on div at bounding box center [328, 162] width 4 height 4
click at [330, 169] on div at bounding box center [328, 170] width 4 height 4
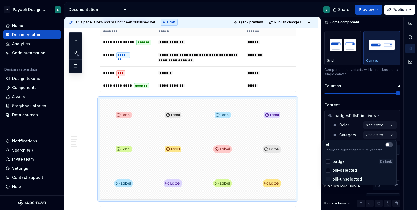
click at [330, 179] on div at bounding box center [328, 179] width 4 height 4
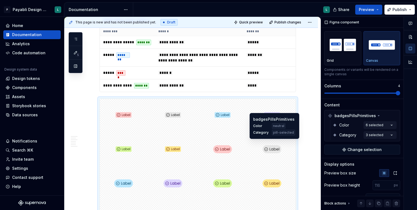
click at [286, 142] on html "P Payabli Design System L Home Documentation Analytics Code automation Design s…" at bounding box center [208, 105] width 417 height 210
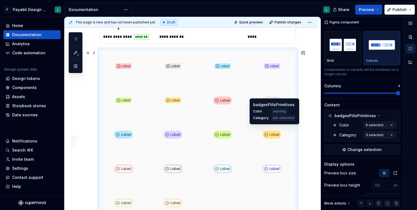
scroll to position [185, 0]
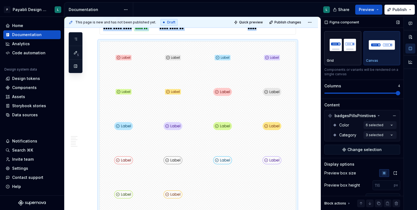
click at [352, 55] on img "button" at bounding box center [343, 45] width 32 height 20
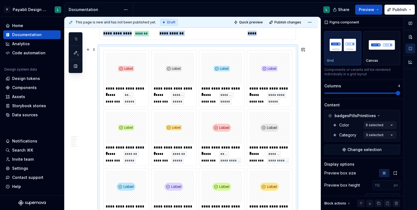
scroll to position [169, 0]
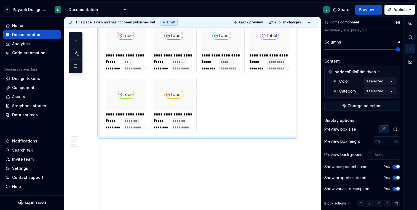
click at [397, 177] on span "button" at bounding box center [398, 177] width 3 height 3
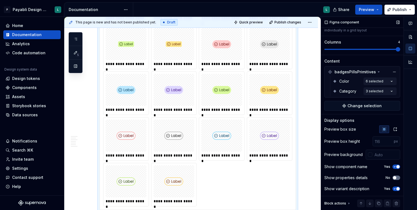
click at [397, 177] on button "No" at bounding box center [397, 178] width 8 height 4
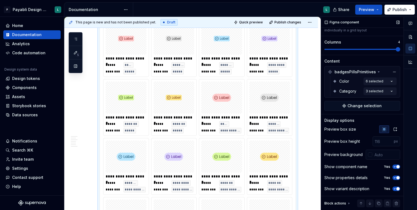
click at [397, 177] on span "button" at bounding box center [398, 177] width 3 height 3
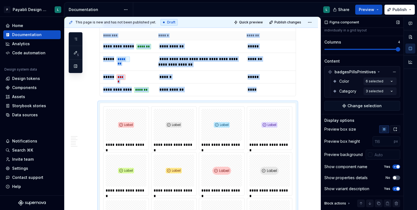
click at [397, 129] on icon "button" at bounding box center [395, 129] width 4 height 4
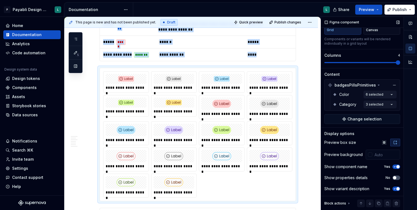
click at [397, 189] on span "button" at bounding box center [398, 188] width 3 height 3
click at [397, 189] on icon "button" at bounding box center [395, 188] width 4 height 3
click at [397, 189] on span "button" at bounding box center [398, 188] width 3 height 3
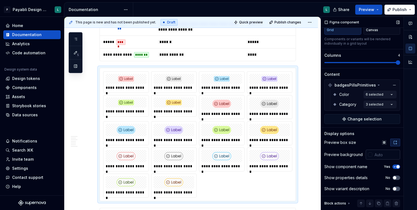
click at [383, 155] on input "text" at bounding box center [387, 155] width 28 height 10
click at [370, 155] on div at bounding box center [370, 155] width 4 height 4
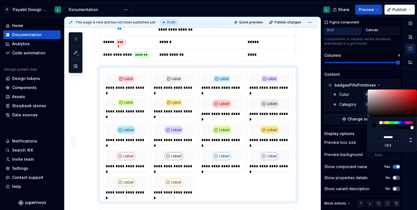
type input "#836363"
type input "*******"
click at [380, 103] on div at bounding box center [393, 103] width 50 height 27
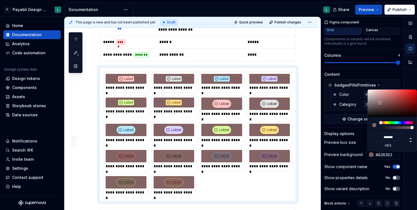
type input "#C65858"
type input "*******"
click at [396, 96] on div at bounding box center [393, 103] width 50 height 27
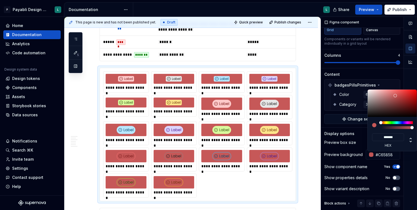
type input "#E89797"
type input "*******"
type input "#E89898"
type input "*******"
type input "#E8A5A5"
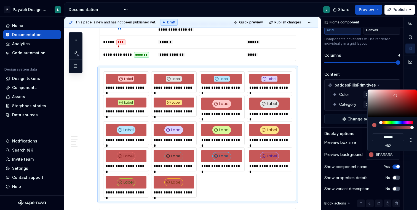
type input "*******"
type input "#E8C8C8"
type input "*******"
type input "#E8DCDC"
type input "*******"
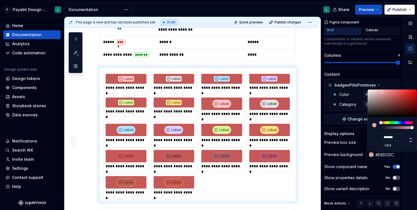
type input "#E8E8E8"
type input "*******"
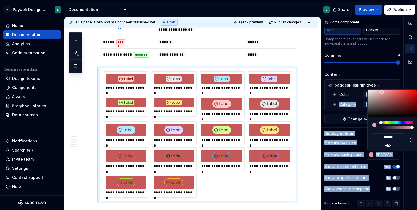
type input "#F0F0F0"
type input "*******"
type input "#F5F5F5"
type input "*******"
type input "#FFFFFF"
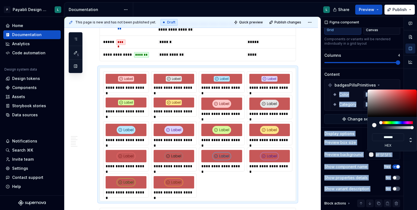
type input "*******"
drag, startPoint x: 385, startPoint y: 92, endPoint x: 359, endPoint y: 88, distance: 26.3
click at [359, 88] on body "P Payabli Design System L Home Documentation Analytics Code automation Design s…" at bounding box center [208, 105] width 417 height 210
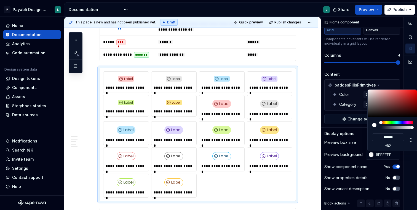
click at [387, 155] on div "Comments Open comments No comments yet Select ‘Comment’ from the block context …" at bounding box center [369, 114] width 96 height 194
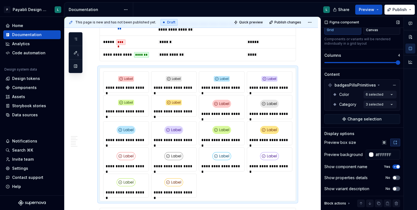
click at [377, 142] on div "Preview box size" at bounding box center [363, 143] width 76 height 8
click at [383, 142] on icon "button" at bounding box center [384, 142] width 4 height 4
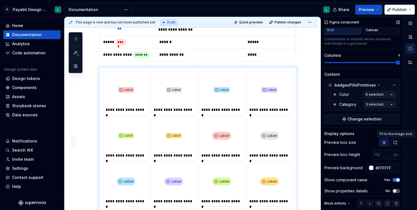
click at [397, 143] on icon "button" at bounding box center [395, 142] width 4 height 4
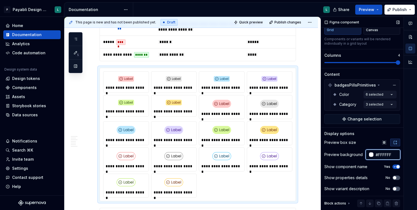
click at [393, 153] on input "#FFFFFF" at bounding box center [387, 155] width 27 height 10
click at [373, 141] on div "Preview box size" at bounding box center [363, 143] width 76 height 8
click at [263, 22] on span "Quick preview" at bounding box center [251, 22] width 24 height 4
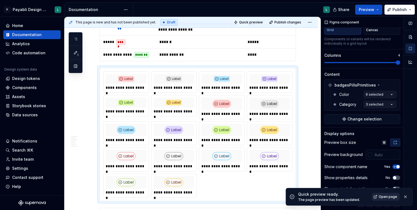
click at [386, 196] on span "Open page" at bounding box center [388, 197] width 18 height 4
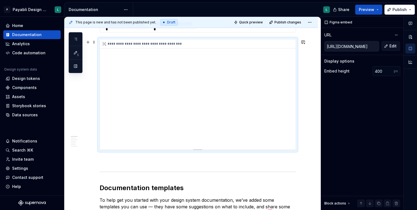
scroll to position [0, 0]
click at [224, 82] on div "**********" at bounding box center [198, 94] width 196 height 110
click at [342, 202] on div "Block actions" at bounding box center [336, 203] width 22 height 4
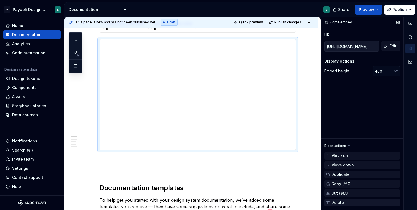
click at [348, 200] on button "Delete" at bounding box center [363, 203] width 76 height 8
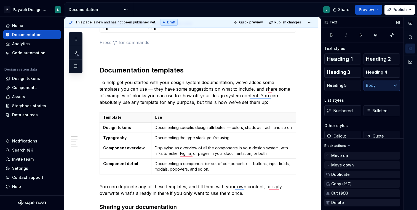
scroll to position [213, 0]
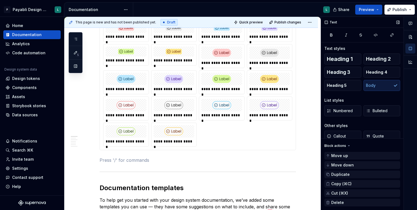
click at [346, 146] on div "Block actions" at bounding box center [338, 146] width 27 height 8
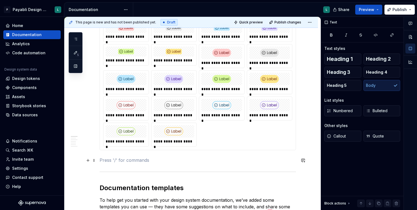
click at [269, 162] on p "To enrich screen reader interactions, please activate Accessibility in Grammarl…" at bounding box center [198, 160] width 197 height 7
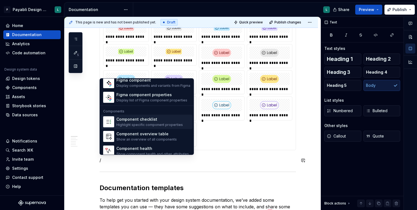
scroll to position [550, 0]
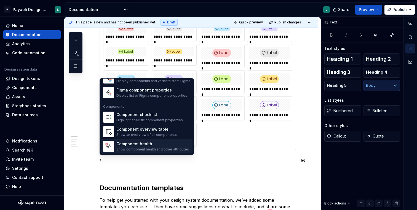
click at [165, 144] on div "Component health" at bounding box center [152, 144] width 73 height 6
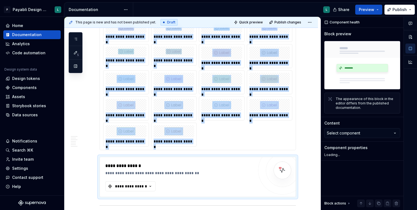
type textarea "*"
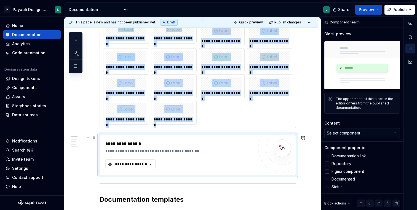
scroll to position [244, 0]
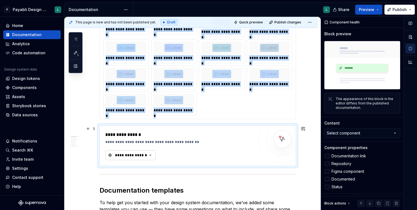
click at [123, 156] on div "**********" at bounding box center [131, 156] width 33 height 6
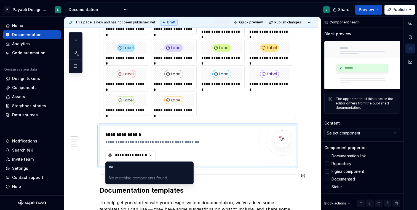
type input "b"
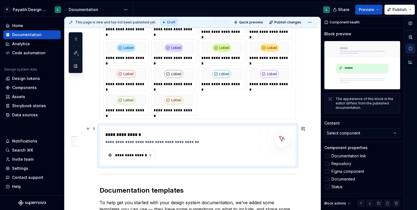
click at [230, 141] on div "**********" at bounding box center [180, 142] width 151 height 6
click at [213, 119] on div "**********" at bounding box center [198, 53] width 197 height 134
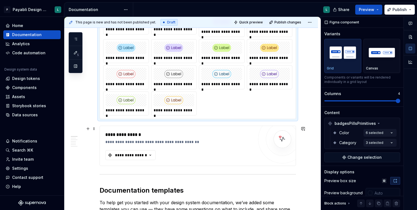
click at [188, 143] on div "**********" at bounding box center [180, 142] width 151 height 6
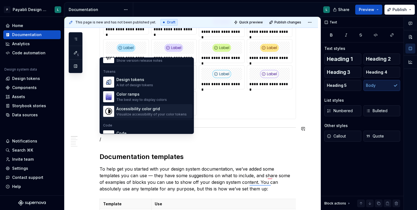
scroll to position [388, 0]
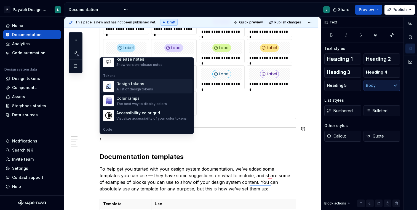
click at [150, 87] on div "A list of design tokens" at bounding box center [134, 89] width 37 height 4
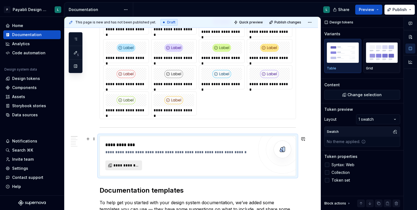
click at [118, 165] on span "**********" at bounding box center [125, 166] width 25 height 6
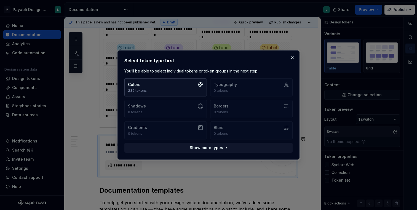
click at [188, 91] on button "Colors 232 tokens" at bounding box center [165, 87] width 83 height 18
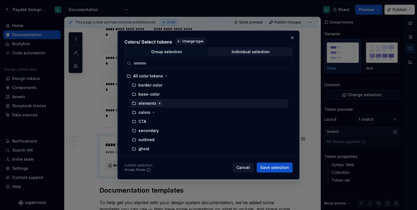
click at [158, 104] on icon "button" at bounding box center [160, 103] width 4 height 4
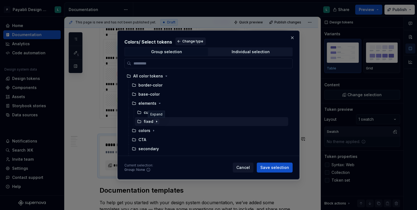
click at [155, 122] on icon "button" at bounding box center [157, 122] width 4 height 4
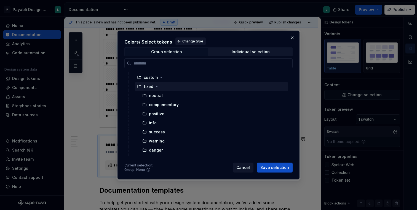
scroll to position [36, 0]
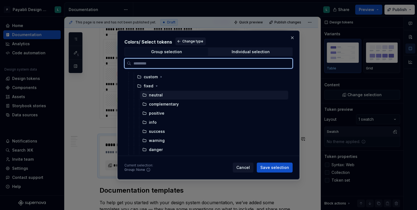
click at [162, 94] on div "neutral" at bounding box center [214, 95] width 148 height 9
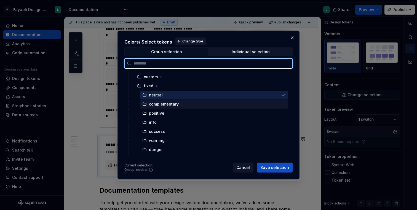
click at [163, 108] on div "complementary" at bounding box center [214, 104] width 148 height 9
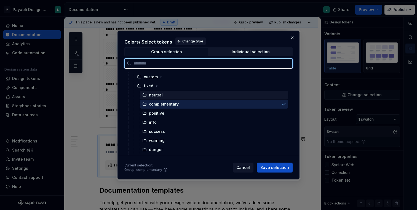
click at [163, 95] on div "neutral" at bounding box center [214, 95] width 148 height 9
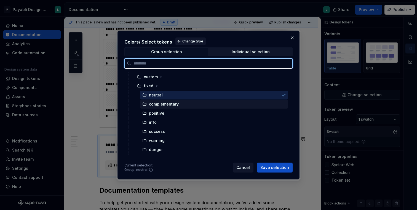
click at [181, 105] on div "complementary" at bounding box center [214, 104] width 148 height 9
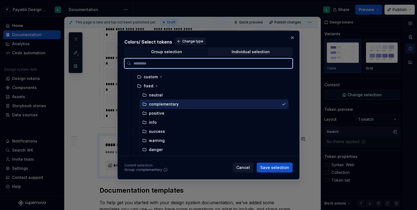
click at [171, 104] on div "complementary" at bounding box center [164, 105] width 30 height 6
click at [171, 96] on div "neutral" at bounding box center [214, 95] width 148 height 9
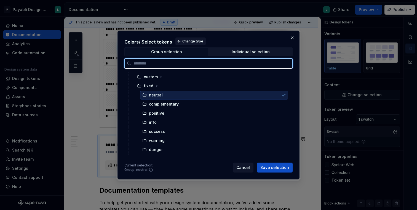
click at [171, 96] on div "neutral" at bounding box center [214, 95] width 148 height 9
click at [286, 102] on div at bounding box center [284, 104] width 4 height 4
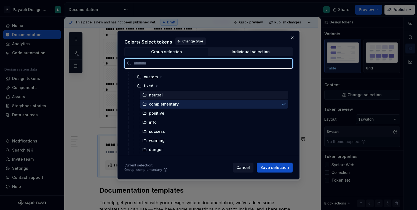
click at [286, 93] on div at bounding box center [284, 95] width 4 height 4
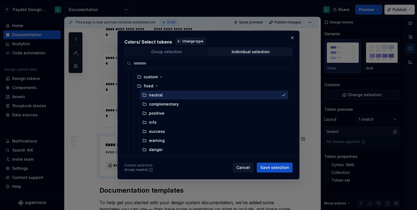
click at [193, 51] on span "Group selection" at bounding box center [166, 52] width 83 height 8
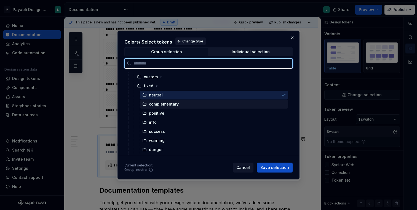
click at [286, 103] on div at bounding box center [283, 104] width 7 height 4
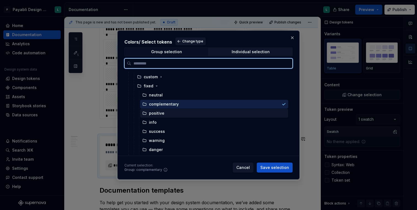
click at [284, 116] on div "positive" at bounding box center [214, 113] width 148 height 9
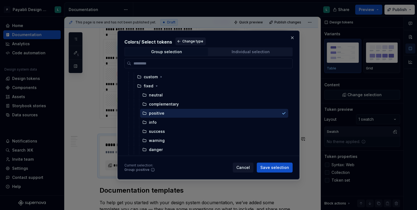
click at [243, 52] on div "Individual selection" at bounding box center [251, 52] width 38 height 4
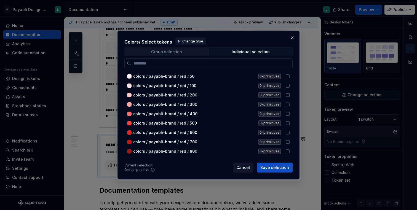
click at [182, 54] on span "Group selection" at bounding box center [166, 52] width 83 height 8
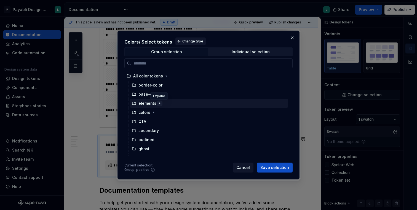
click at [158, 102] on icon "button" at bounding box center [160, 103] width 4 height 4
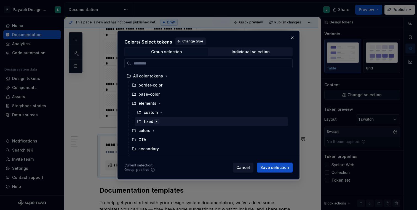
click at [157, 121] on icon "button" at bounding box center [157, 122] width 4 height 4
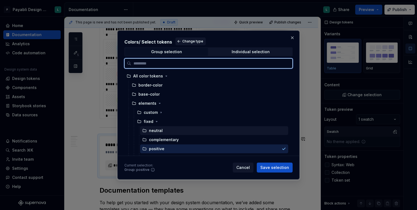
click at [150, 131] on div "neutral" at bounding box center [156, 131] width 14 height 6
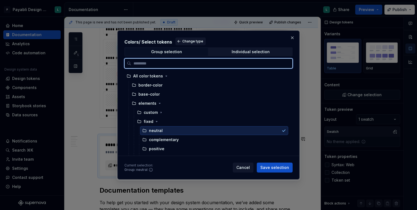
click at [145, 131] on icon at bounding box center [144, 131] width 4 height 4
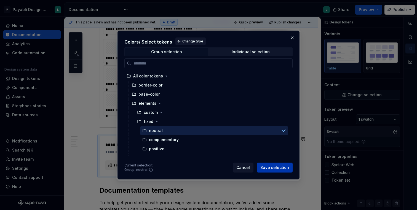
click at [274, 165] on button "Save selection" at bounding box center [275, 168] width 36 height 10
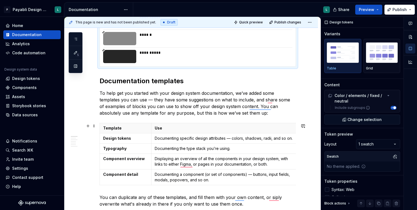
scroll to position [381, 0]
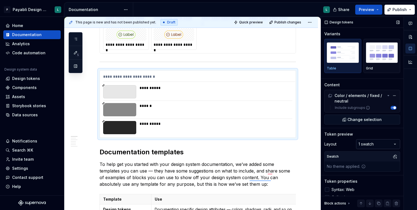
click at [386, 144] on div "Comments Open comments No comments yet Select ‘Comment’ from the block context …" at bounding box center [369, 114] width 96 height 194
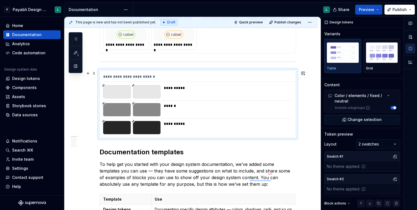
click at [146, 88] on div "To enrich screen reader interactions, please activate Accessibility in Grammarl…" at bounding box center [147, 91] width 28 height 13
click at [116, 88] on div "To enrich screen reader interactions, please activate Accessibility in Grammarl…" at bounding box center [117, 91] width 28 height 13
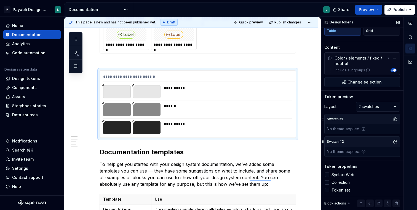
scroll to position [38, 0]
click at [351, 142] on div "Swatch #2" at bounding box center [362, 141] width 75 height 10
click at [362, 118] on div "Swatch #1" at bounding box center [362, 119] width 75 height 10
click at [395, 119] on button "button" at bounding box center [395, 119] width 8 height 8
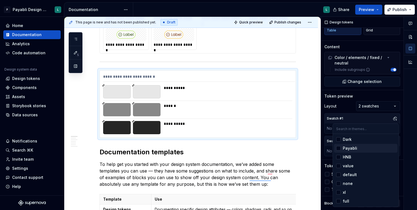
click at [358, 145] on span "Payabli" at bounding box center [365, 148] width 63 height 9
click at [357, 138] on div "Dark" at bounding box center [369, 140] width 52 height 6
click at [357, 147] on div "Payabli" at bounding box center [369, 149] width 52 height 6
click at [347, 107] on div "Comments Open comments No comments yet Select ‘Comment’ from the block context …" at bounding box center [369, 114] width 96 height 194
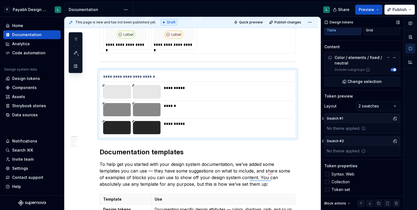
scroll to position [38, 0]
click at [328, 174] on div at bounding box center [327, 174] width 4 height 4
click at [327, 174] on icon at bounding box center [327, 174] width 0 height 0
click at [328, 188] on div at bounding box center [327, 189] width 4 height 4
click at [327, 190] on icon at bounding box center [327, 190] width 0 height 0
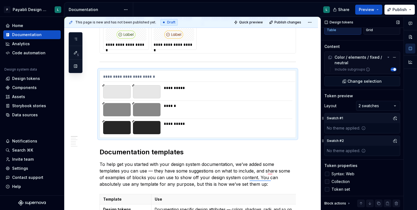
click at [328, 183] on div at bounding box center [327, 182] width 4 height 4
click at [327, 182] on icon at bounding box center [327, 182] width 0 height 0
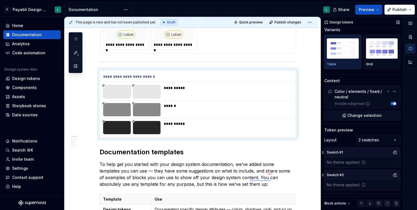
scroll to position [0, 0]
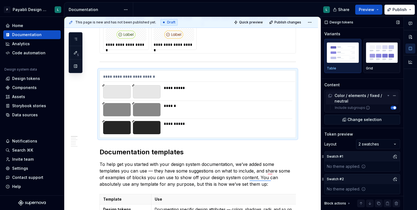
click at [389, 95] on icon at bounding box center [388, 96] width 4 height 4
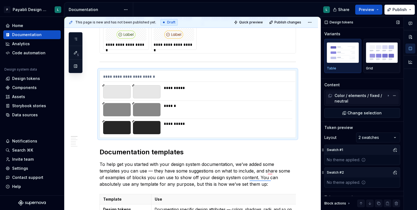
click at [389, 95] on icon at bounding box center [388, 96] width 4 height 4
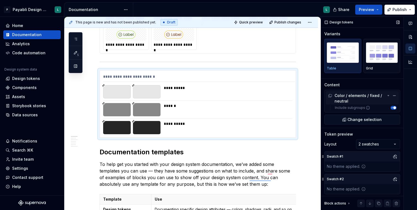
click at [394, 108] on span "button" at bounding box center [395, 108] width 3 height 3
click at [394, 108] on button "Include subgroups" at bounding box center [394, 108] width 6 height 4
click at [382, 52] on img "button" at bounding box center [382, 53] width 32 height 20
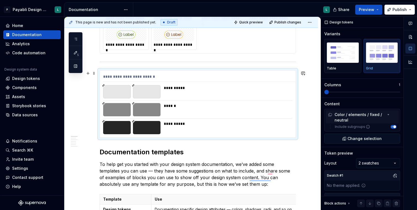
click at [218, 111] on div "******" at bounding box center [226, 109] width 125 height 13
click at [353, 51] on img "button" at bounding box center [343, 53] width 32 height 20
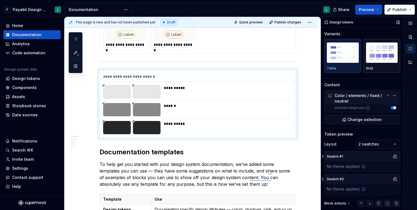
click at [377, 52] on img "button" at bounding box center [382, 53] width 32 height 20
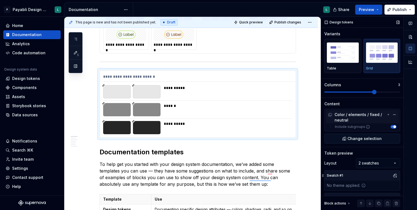
click at [377, 90] on span at bounding box center [374, 92] width 4 height 4
click at [401, 91] on span at bounding box center [398, 92] width 4 height 4
click at [370, 165] on div "Comments Open comments No comments yet Select ‘Comment’ from the block context …" at bounding box center [369, 114] width 96 height 194
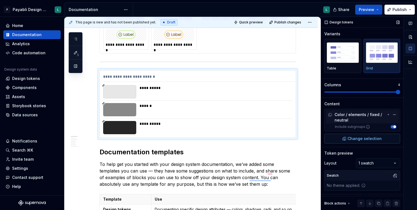
click at [376, 137] on span "Change selection" at bounding box center [365, 139] width 34 height 6
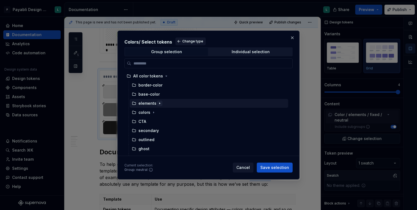
click at [158, 104] on icon "button" at bounding box center [160, 103] width 4 height 4
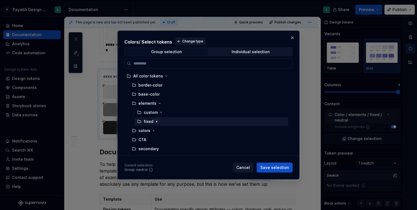
click at [157, 121] on icon "button" at bounding box center [157, 122] width 4 height 4
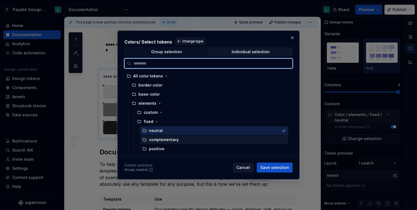
click at [166, 141] on div "complementary" at bounding box center [164, 140] width 30 height 6
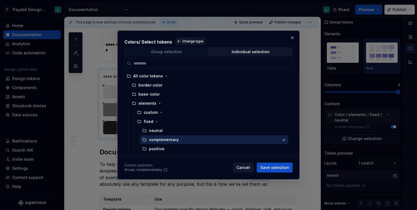
click at [183, 51] on span "Group selection" at bounding box center [166, 52] width 83 height 8
click at [177, 54] on div "Group selection" at bounding box center [166, 52] width 31 height 4
click at [227, 54] on span "Individual selection" at bounding box center [250, 52] width 83 height 8
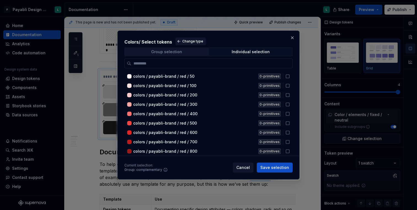
click at [184, 52] on span "Group selection" at bounding box center [166, 52] width 83 height 8
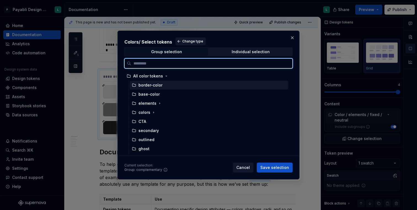
click at [156, 83] on div "border-color" at bounding box center [151, 86] width 24 height 6
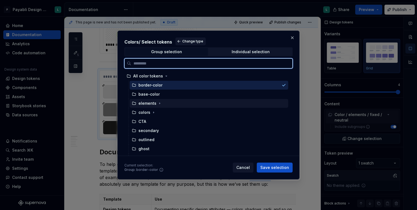
click at [152, 103] on div "elements" at bounding box center [148, 104] width 18 height 6
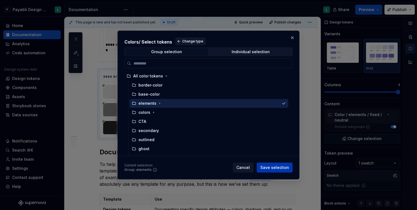
click at [285, 165] on span "Save selection" at bounding box center [275, 168] width 29 height 6
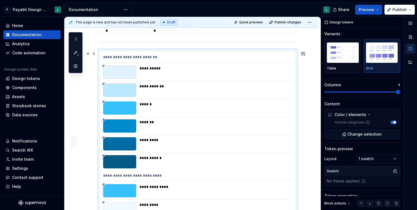
scroll to position [425, 0]
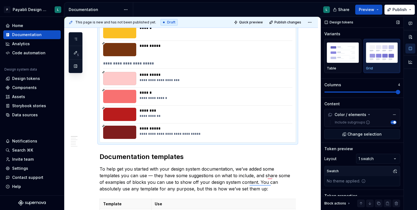
click at [376, 57] on img "button" at bounding box center [382, 53] width 32 height 20
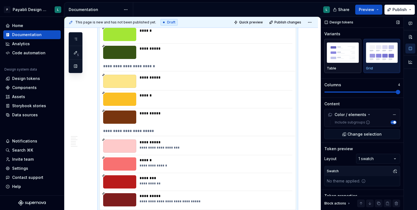
click at [343, 57] on img "button" at bounding box center [343, 53] width 32 height 20
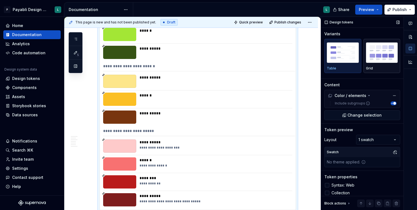
click at [380, 55] on img "button" at bounding box center [382, 53] width 32 height 20
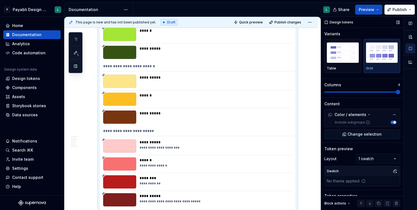
click at [399, 94] on span at bounding box center [398, 92] width 4 height 4
click at [258, 18] on button "Quick preview" at bounding box center [248, 22] width 33 height 8
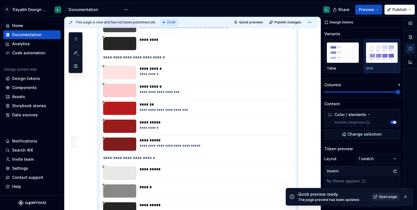
click at [383, 197] on span "Open page" at bounding box center [388, 197] width 18 height 4
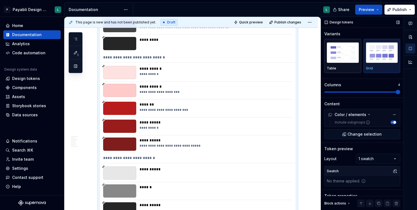
click at [342, 59] on img "button" at bounding box center [343, 53] width 32 height 20
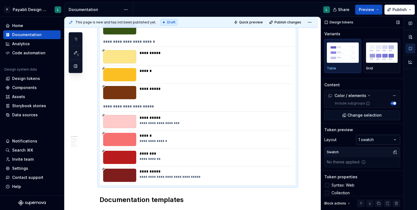
click at [364, 140] on div "Comments Open comments No comments yet Select ‘Comment’ from the block context …" at bounding box center [369, 114] width 96 height 194
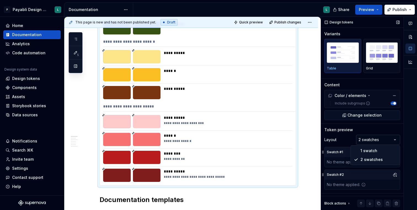
click at [372, 137] on div "Comments Open comments No comments yet Select ‘Comment’ from the block context …" at bounding box center [369, 114] width 96 height 194
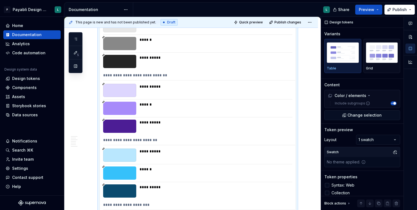
type textarea "*"
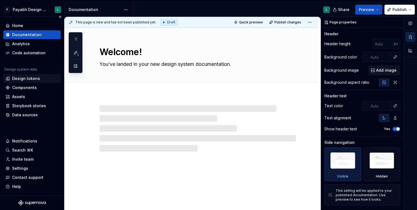
click at [36, 79] on div "Design tokens" at bounding box center [26, 79] width 28 height 6
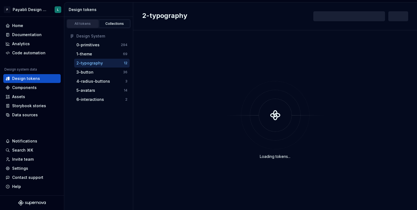
click at [84, 24] on div "All tokens" at bounding box center [83, 24] width 28 height 4
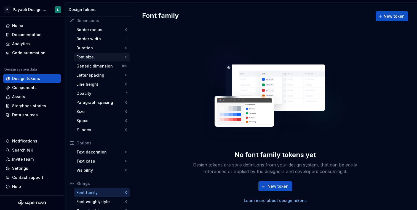
scroll to position [74, 0]
click at [107, 67] on div "Generic dimension" at bounding box center [98, 67] width 45 height 6
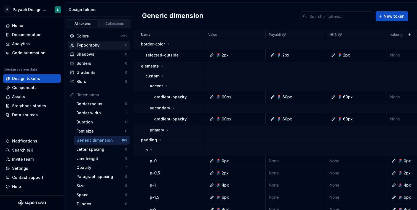
click at [108, 44] on div "Typography" at bounding box center [100, 46] width 49 height 6
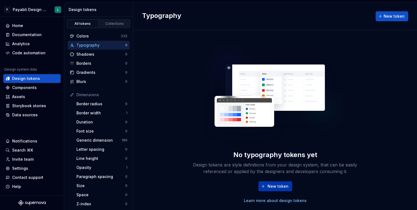
click at [269, 185] on span "New token" at bounding box center [278, 187] width 21 height 6
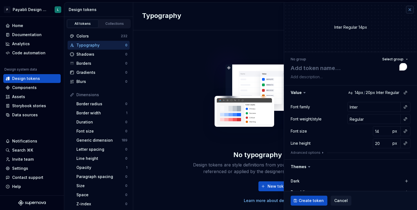
click at [410, 10] on button "button" at bounding box center [410, 10] width 8 height 8
type textarea "*"
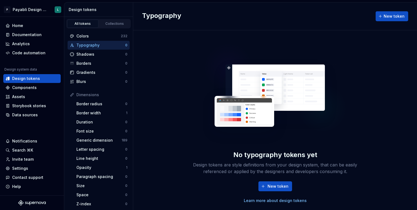
click at [410, 9] on div "Typography New token" at bounding box center [275, 16] width 284 height 28
click at [114, 24] on div "Collections" at bounding box center [115, 24] width 28 height 4
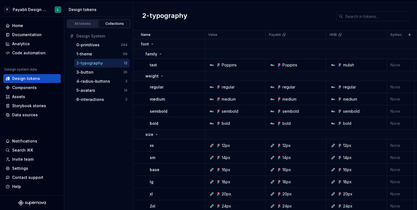
click at [86, 22] on div "All tokens" at bounding box center [83, 24] width 28 height 4
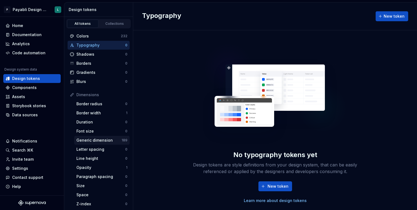
scroll to position [92, 0]
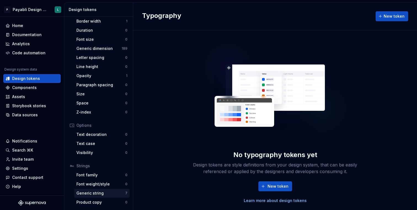
click at [101, 192] on div "Generic string" at bounding box center [100, 194] width 49 height 6
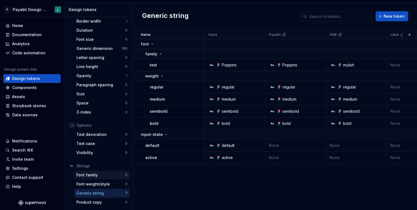
click at [104, 176] on div "Font family" at bounding box center [100, 176] width 49 height 6
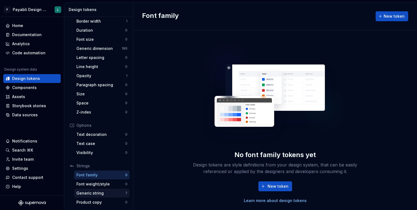
click at [102, 196] on div "Generic string 7" at bounding box center [101, 193] width 55 height 9
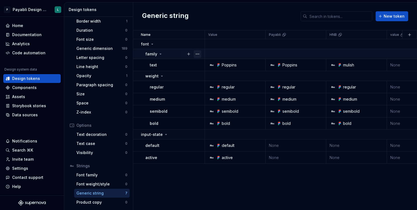
click at [197, 54] on button "button" at bounding box center [198, 54] width 8 height 8
click at [181, 177] on html "P Payabli Design System L Home Documentation Analytics Code automation Design s…" at bounding box center [208, 105] width 417 height 210
click at [181, 177] on div "Name Value Payabli HNB value default none xl full Syntax: Web Collection Dark T…" at bounding box center [275, 120] width 284 height 180
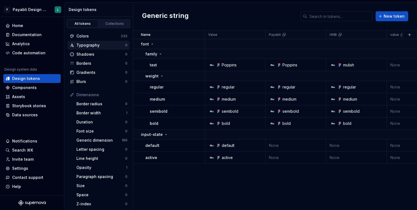
click at [108, 44] on div "Typography" at bounding box center [100, 46] width 49 height 6
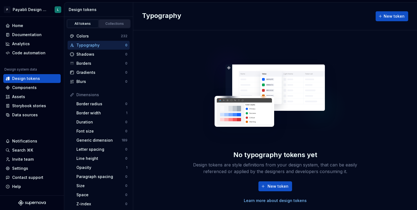
click at [118, 24] on div "Collections" at bounding box center [115, 24] width 28 height 4
